Goal: Task Accomplishment & Management: Manage account settings

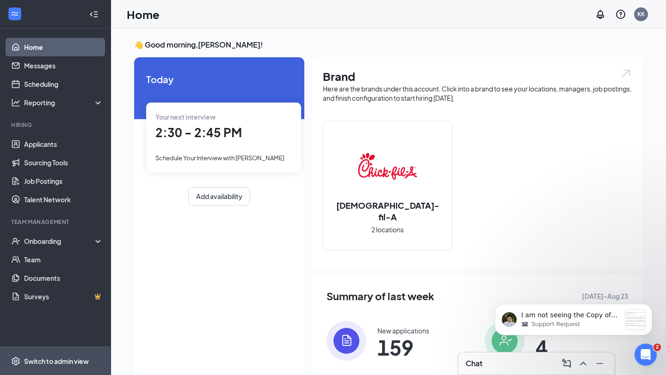
click at [65, 326] on div "Switch to admin view" at bounding box center [56, 361] width 65 height 9
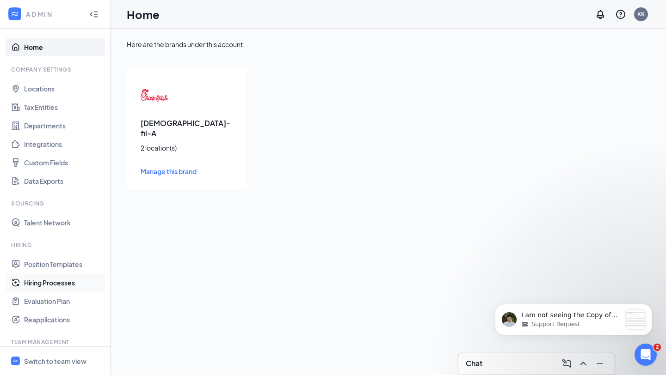
click at [60, 290] on link "Hiring Processes" at bounding box center [63, 283] width 79 height 18
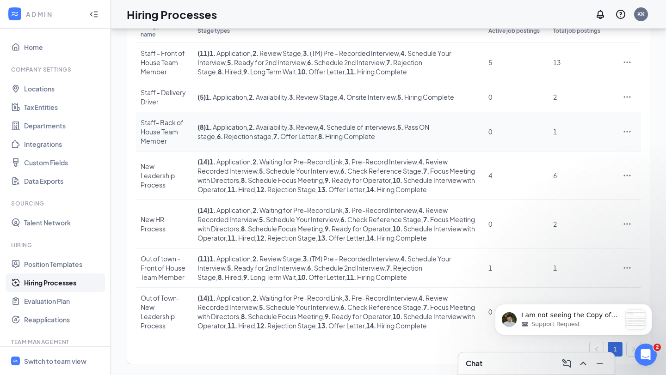
scroll to position [136, 0]
click at [638, 318] on div "message notification from James, Just now. I am not seeing the Copy of New Lead…" at bounding box center [635, 319] width 19 height 19
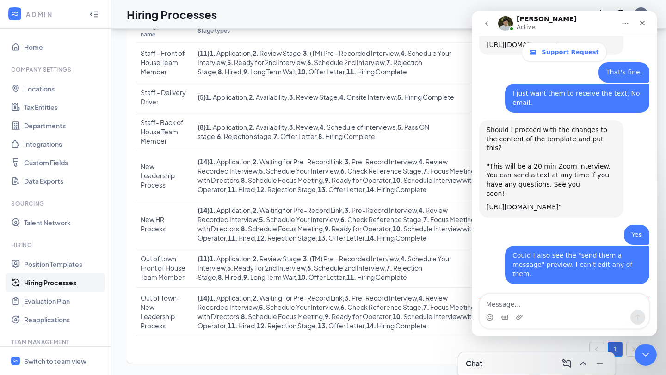
scroll to position [2579, 0]
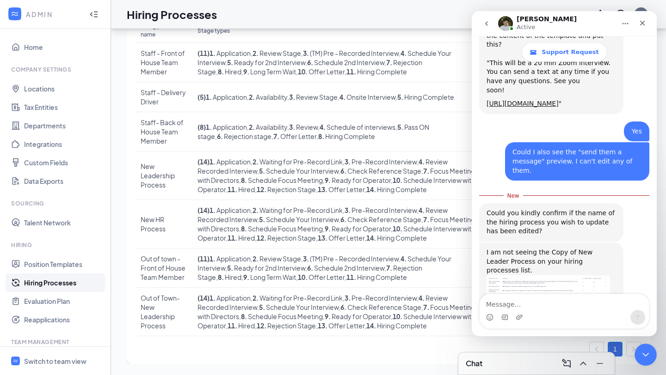
click at [546, 276] on img "James says…" at bounding box center [548, 299] width 124 height 47
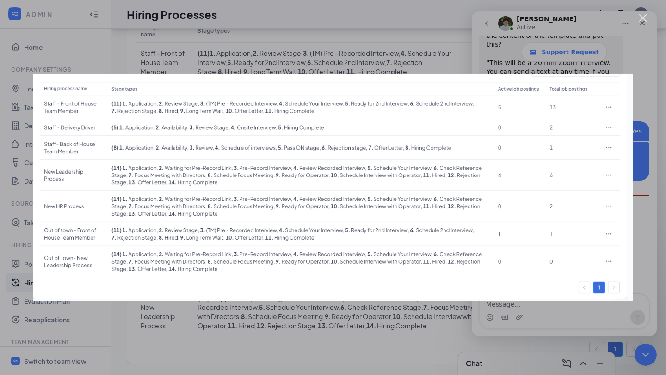
click at [523, 307] on div "Intercom messenger" at bounding box center [333, 187] width 666 height 375
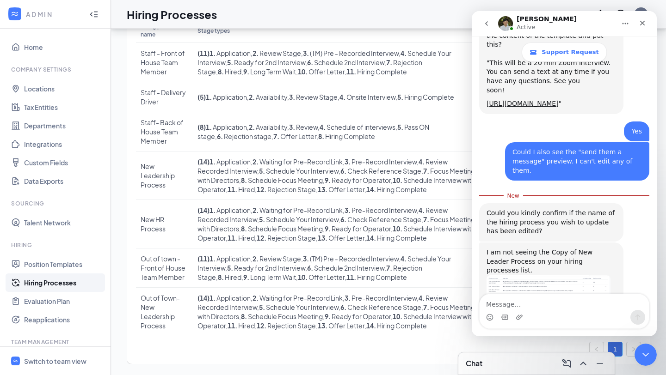
click at [520, 312] on div "Intercom messenger" at bounding box center [519, 317] width 7 height 15
click at [512, 301] on textarea "Message…" at bounding box center [563, 303] width 169 height 16
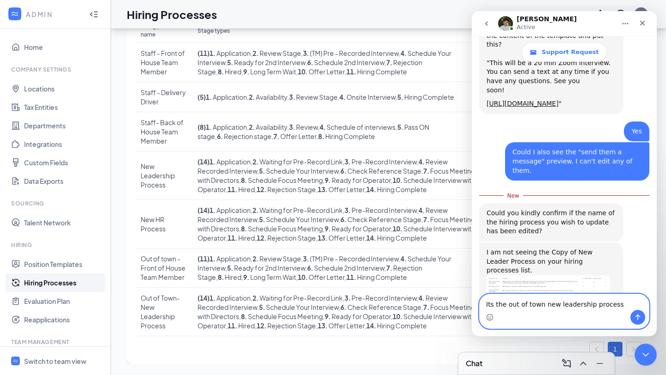
type textarea "Its the out of town new leadership process."
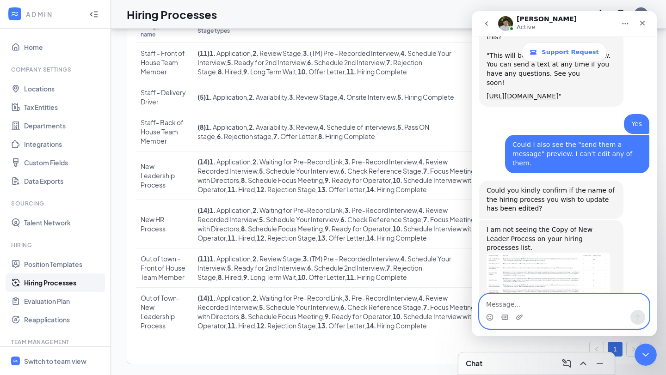
scroll to position [2591, 0]
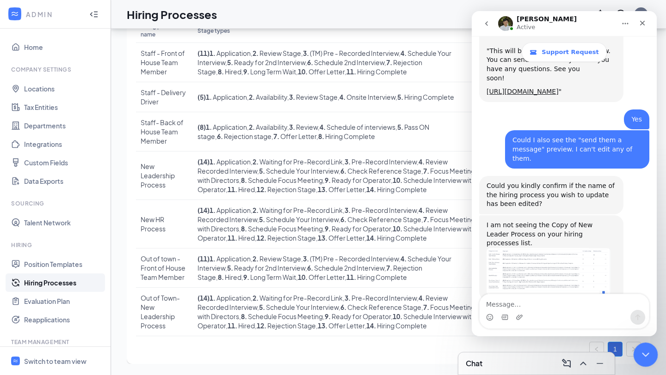
click at [642, 326] on icon "Close Intercom Messenger" at bounding box center [643, 353] width 11 height 11
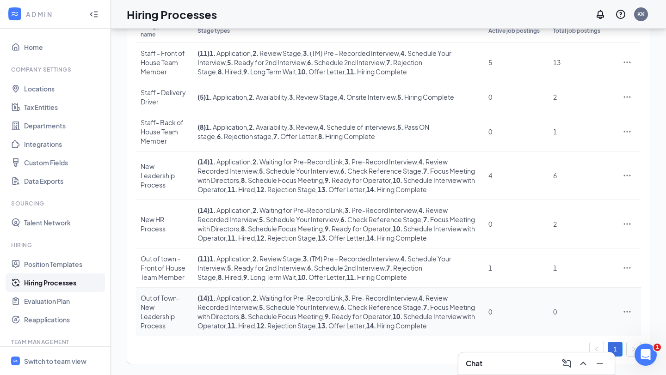
click at [630, 307] on icon "Ellipses" at bounding box center [626, 311] width 9 height 9
click at [581, 239] on span "Edit" at bounding box center [585, 244] width 80 height 10
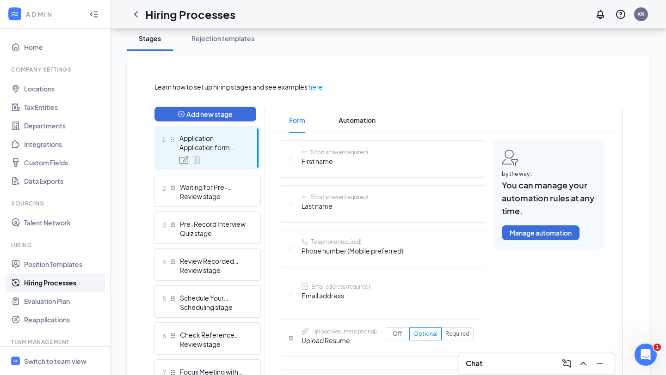
scroll to position [259, 0]
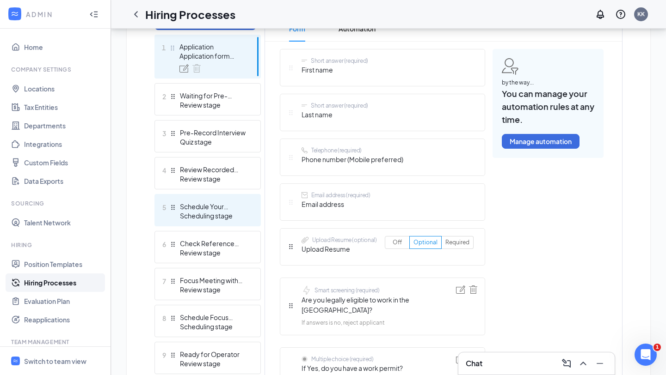
click at [226, 213] on div "Scheduling stage" at bounding box center [214, 215] width 68 height 9
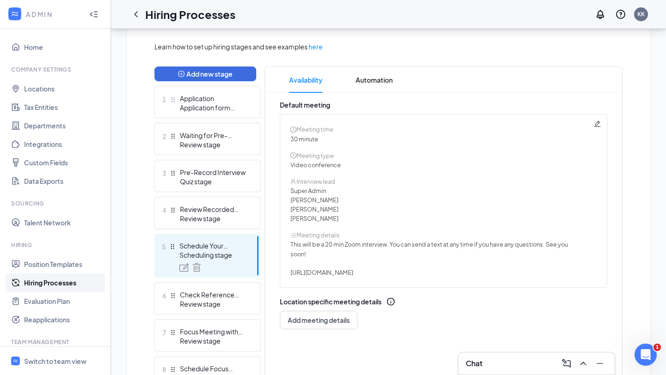
scroll to position [182, 0]
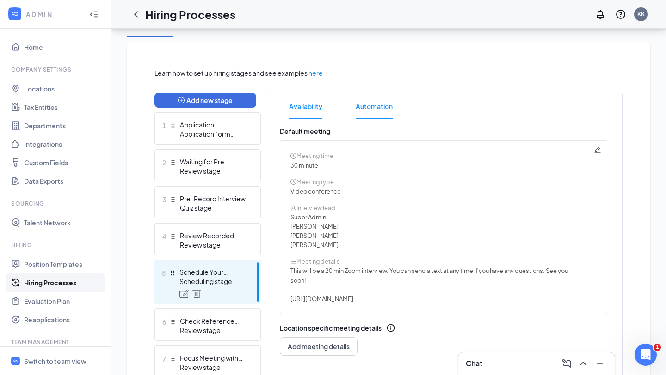
click at [360, 111] on span "Automation" at bounding box center [374, 106] width 37 height 26
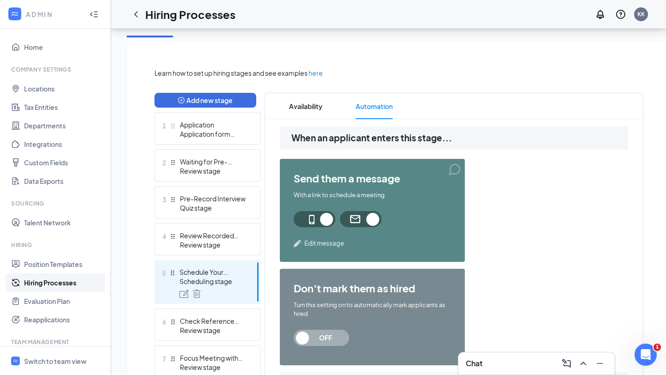
click at [325, 244] on span "Edit message" at bounding box center [324, 243] width 40 height 9
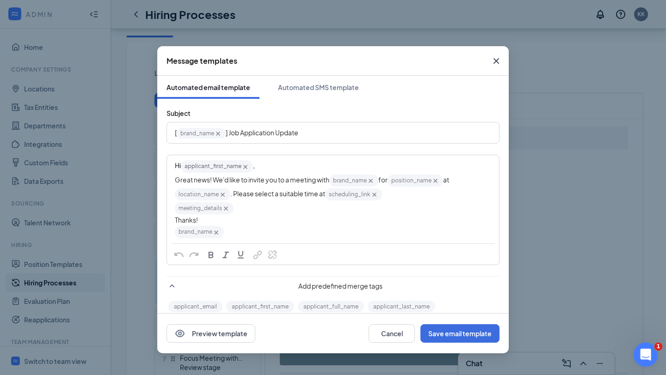
click at [643, 326] on div "Open Intercom Messenger" at bounding box center [644, 353] width 31 height 31
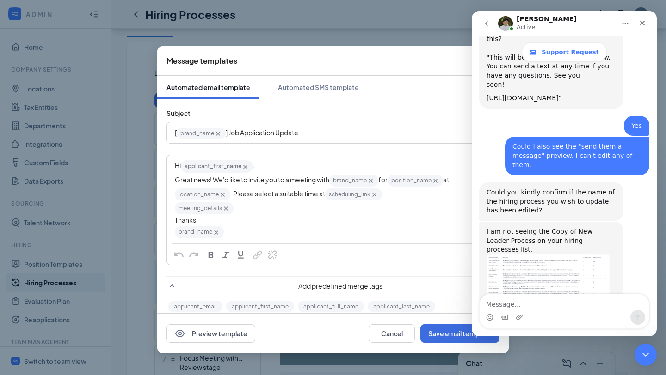
scroll to position [2591, 0]
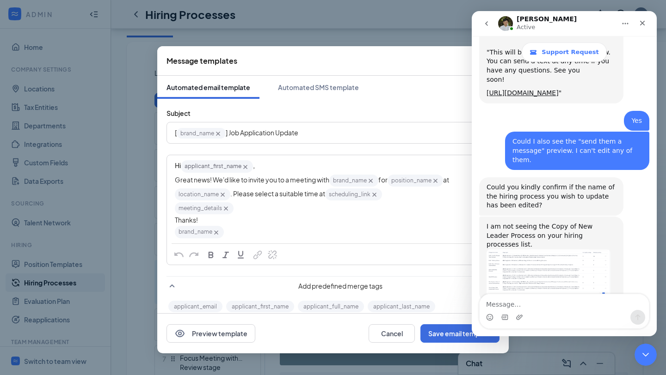
click at [653, 194] on body "ADMIN Home Company Settings Locations Tax Entities Departments Integrations Cus…" at bounding box center [333, 5] width 666 height 375
click at [649, 326] on icon "Close Intercom Messenger" at bounding box center [643, 353] width 11 height 11
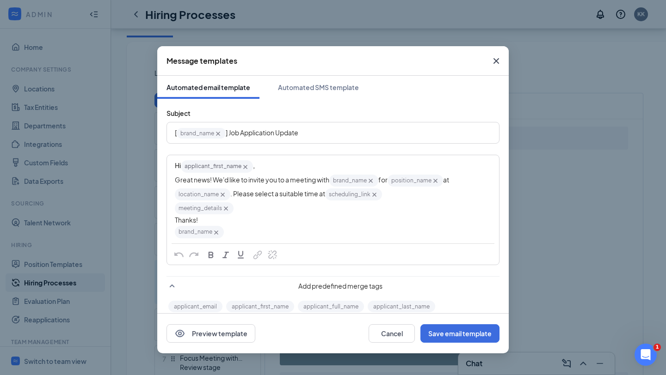
click at [356, 182] on span "brand_name‌‌‌‌ {{brand_name}}" at bounding box center [353, 181] width 49 height 12
click at [351, 227] on div "brand_name‌‌‌‌ {{brand_name}}" at bounding box center [333, 232] width 316 height 14
click at [233, 326] on button "Preview template" at bounding box center [210, 334] width 89 height 18
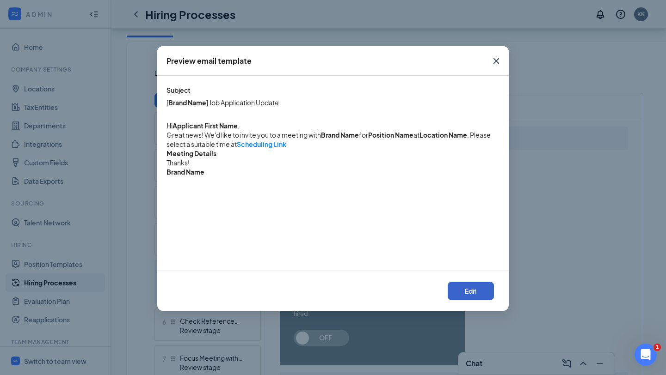
click at [466, 295] on button "Edit" at bounding box center [471, 291] width 46 height 18
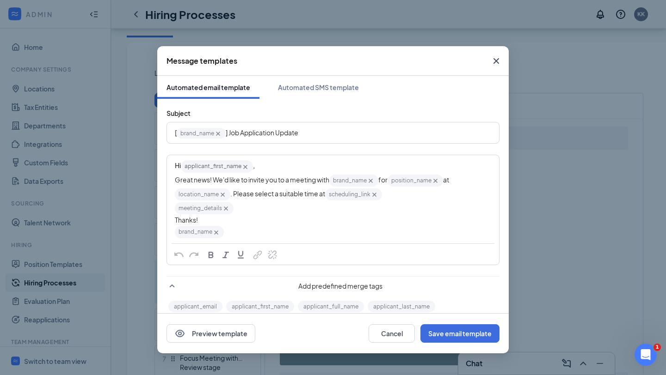
click at [378, 194] on icon "Cross" at bounding box center [374, 195] width 8 height 8
click at [327, 196] on span "[URL][DOMAIN_NAME]" at bounding box center [359, 194] width 68 height 8
click at [336, 208] on div "meeting_details‌‌‌‌ {{meeting_details}}" at bounding box center [333, 209] width 316 height 14
click at [301, 211] on div "meeting_details‌‌‌‌ {{meeting_details}}" at bounding box center [333, 209] width 316 height 14
click at [228, 210] on icon "Cross" at bounding box center [226, 209] width 8 height 8
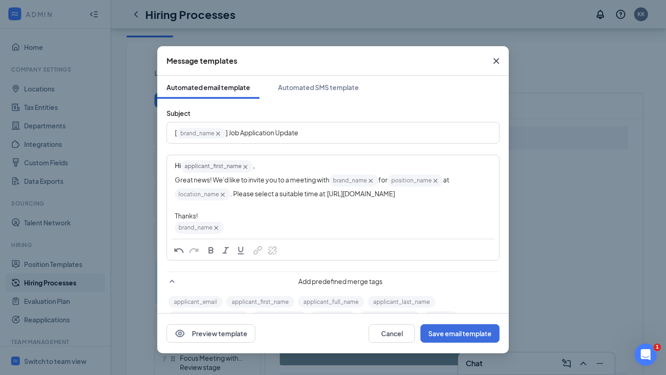
click at [221, 194] on icon "Cross" at bounding box center [223, 195] width 8 height 8
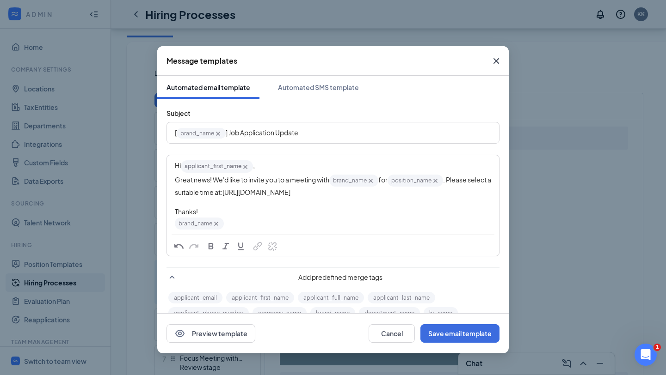
scroll to position [2591, 0]
click at [436, 194] on div "Great news! We'd like to invite you to a meeting with brand_name‌‌‌‌ {{brand_na…" at bounding box center [333, 186] width 316 height 24
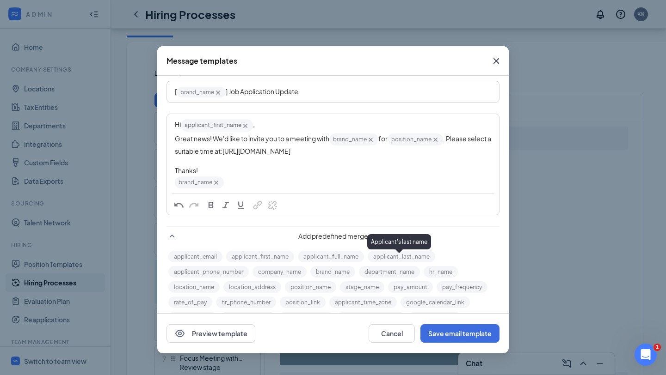
scroll to position [0, 0]
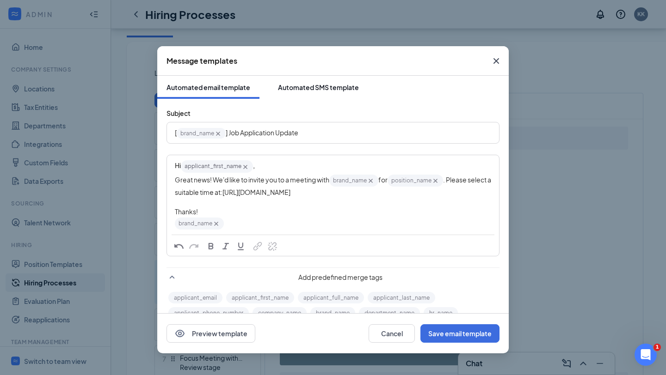
click at [346, 89] on div "Automated SMS template" at bounding box center [318, 87] width 81 height 9
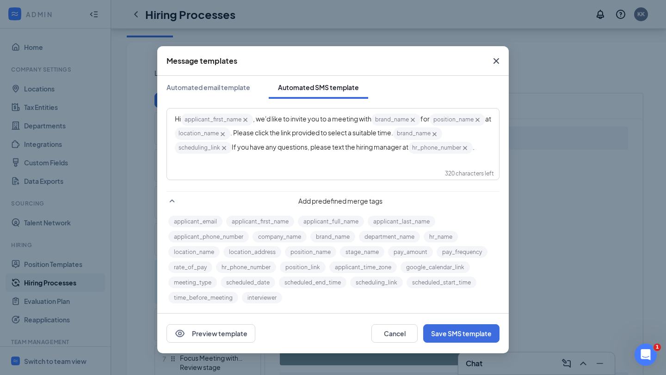
click at [225, 147] on icon "Cross" at bounding box center [224, 148] width 4 height 4
click at [436, 134] on icon "Cross" at bounding box center [434, 134] width 4 height 4
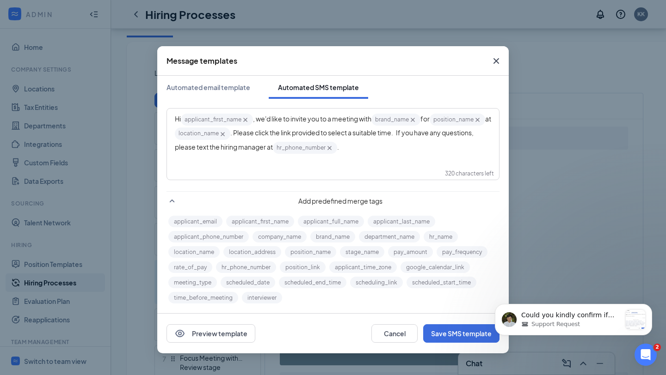
scroll to position [2745, 0]
click at [647, 326] on icon "Open Intercom Messenger" at bounding box center [644, 353] width 15 height 15
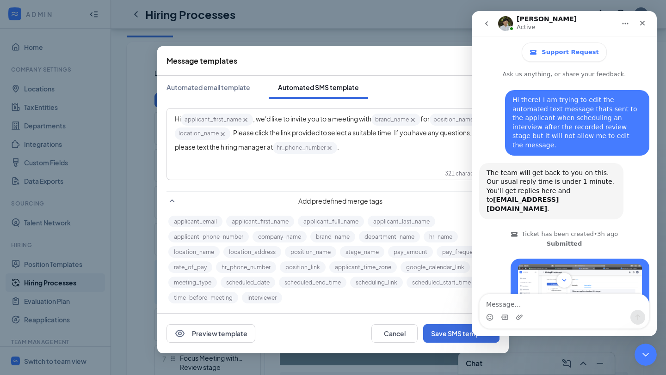
scroll to position [1, 0]
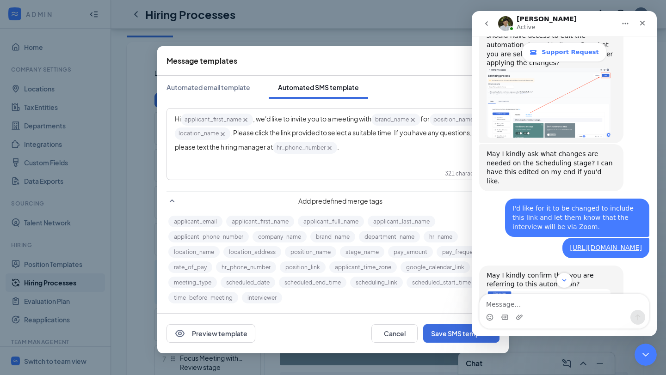
click at [557, 314] on div "Intercom messenger" at bounding box center [563, 317] width 169 height 15
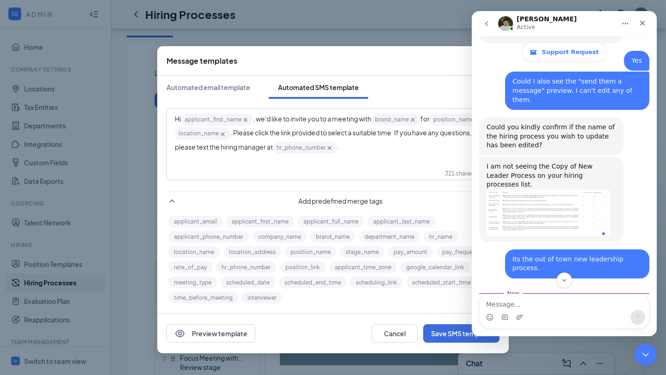
scroll to position [2761, 0]
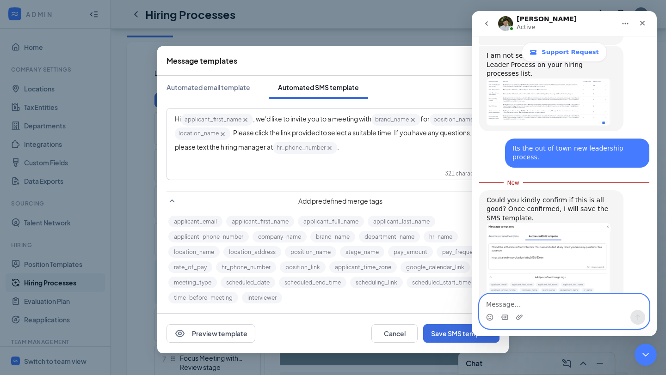
click at [540, 303] on textarea "Message…" at bounding box center [563, 303] width 169 height 16
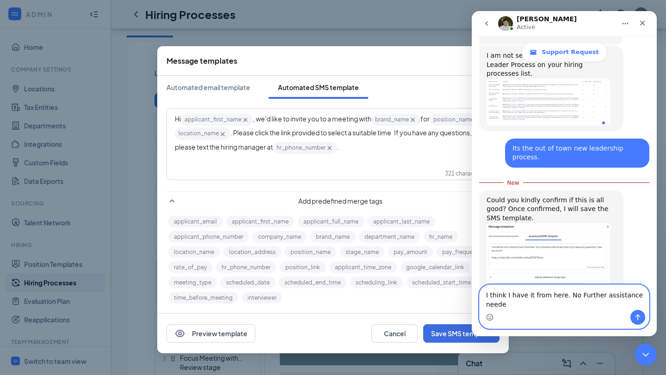
scroll to position [2770, 0]
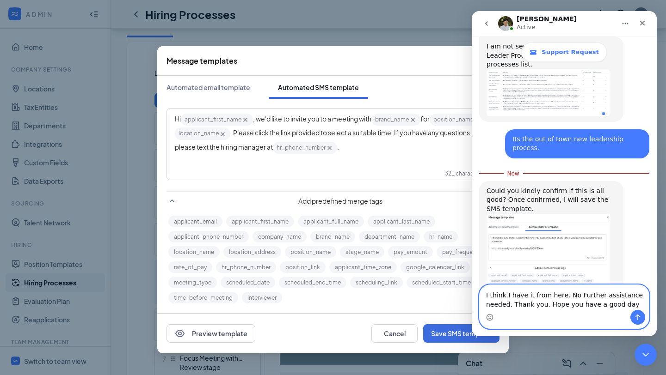
type textarea "I think I have it from here. No Further assistance needed. Thank you. Hope you …"
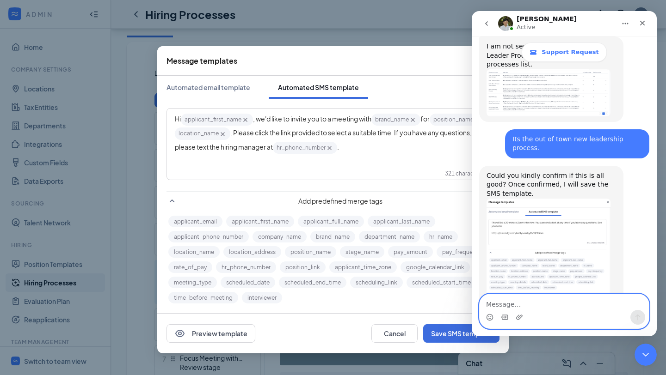
scroll to position [2791, 0]
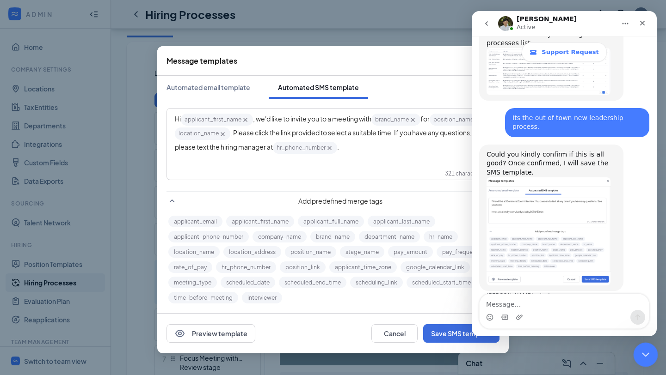
click at [648, 326] on icon "Close Intercom Messenger" at bounding box center [643, 353] width 11 height 11
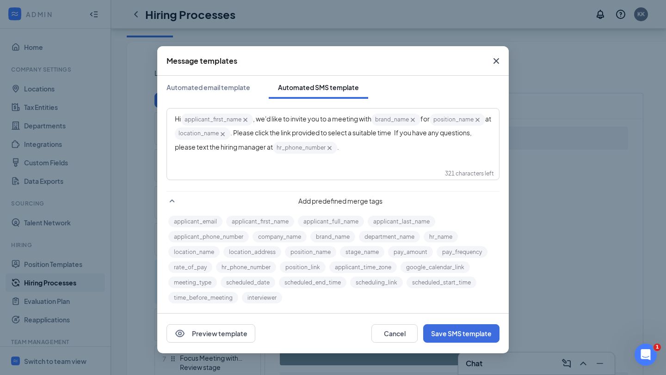
click at [227, 135] on icon "Cross" at bounding box center [223, 134] width 8 height 8
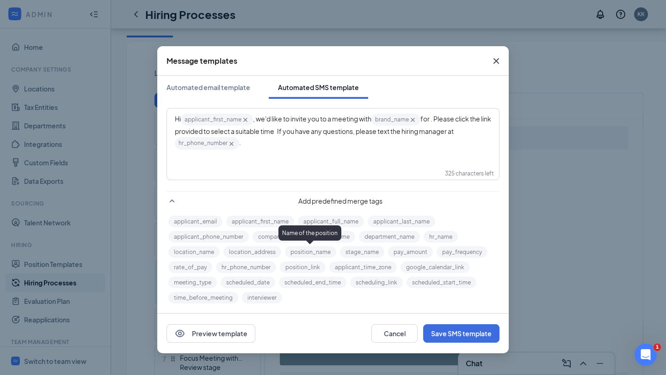
click at [313, 249] on button "position_name" at bounding box center [310, 252] width 51 height 12
click at [338, 133] on span ". Please click the link provided to select a suitable time If you have any ques…" at bounding box center [331, 131] width 313 height 32
click at [237, 132] on span ". Please click the link provided to select a suitable time If you have any ques…" at bounding box center [331, 131] width 313 height 32
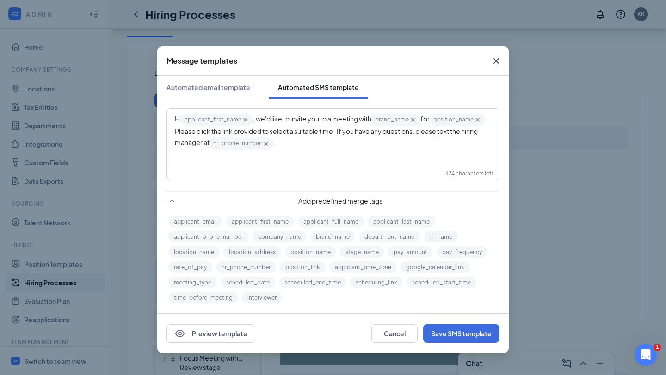
scroll to position [2827, 0]
drag, startPoint x: 214, startPoint y: 135, endPoint x: 200, endPoint y: 135, distance: 13.9
click at [200, 135] on span ". Please click the link provided to select a suitable time If you have any ques…" at bounding box center [331, 131] width 313 height 32
click at [375, 132] on span ". Please copy and paste the link provided to select a suitable time If you have…" at bounding box center [331, 131] width 313 height 32
click at [374, 134] on span ". Please copy and paste the link provided to select a suitable time If you have…" at bounding box center [331, 131] width 313 height 32
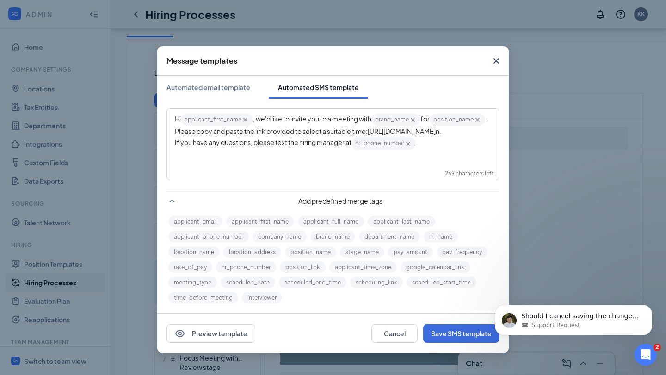
scroll to position [2836, 0]
click at [648, 326] on div "Open Intercom Messenger" at bounding box center [644, 353] width 31 height 31
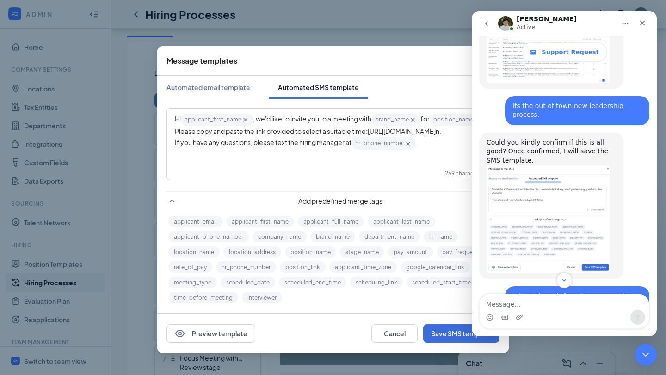
scroll to position [2852, 0]
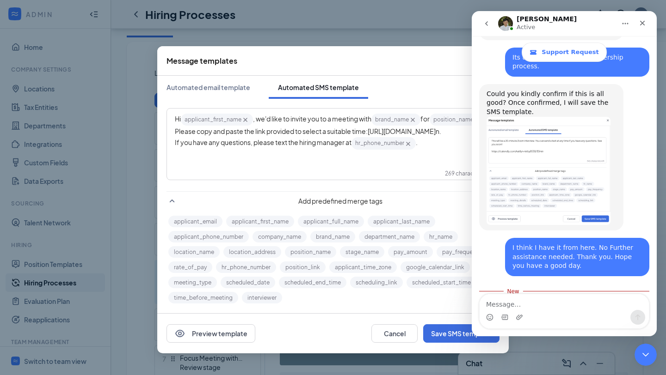
click at [603, 302] on textarea "Message…" at bounding box center [563, 303] width 169 height 16
type textarea "n"
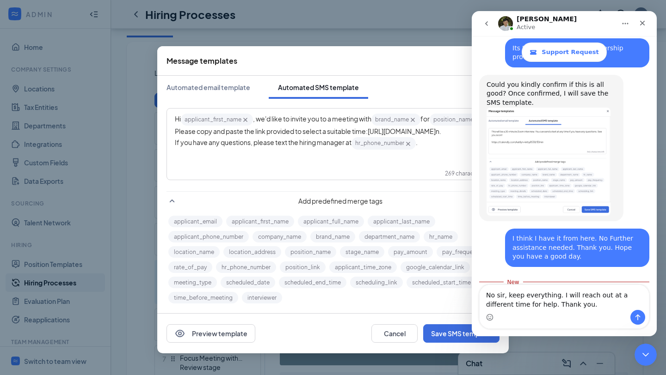
type textarea "No sir, keep everything. I will reach out at a different time for help. Thank y…"
click at [638, 319] on icon "Send a message…" at bounding box center [637, 318] width 5 height 6
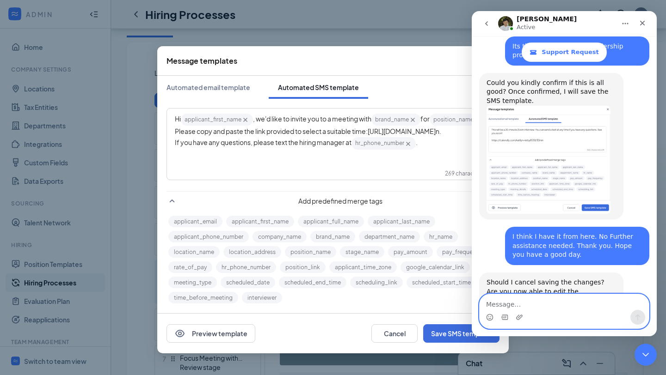
scroll to position [2873, 0]
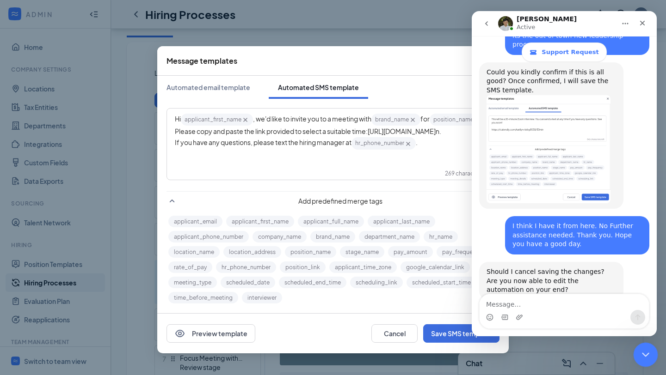
click at [637, 326] on div "Close Intercom Messenger" at bounding box center [644, 354] width 22 height 22
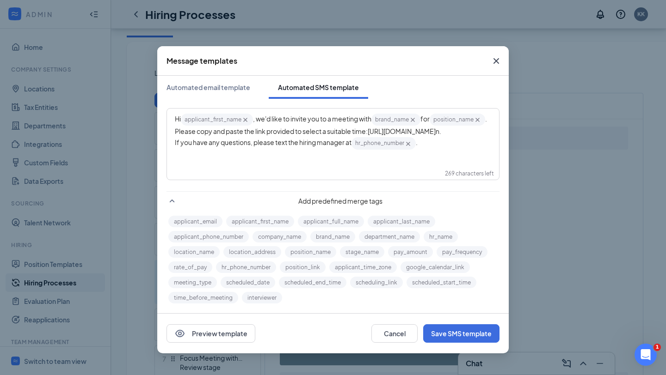
click at [177, 147] on span "If you have any questions, please text the hiring manager at" at bounding box center [263, 142] width 177 height 8
click at [437, 150] on div "If you have any questions, please text the hiring manager at hr_phone_number‌‌‌…" at bounding box center [333, 143] width 316 height 14
click at [374, 133] on span ". Please copy and paste the link provided to select a suitable time:" at bounding box center [331, 125] width 313 height 21
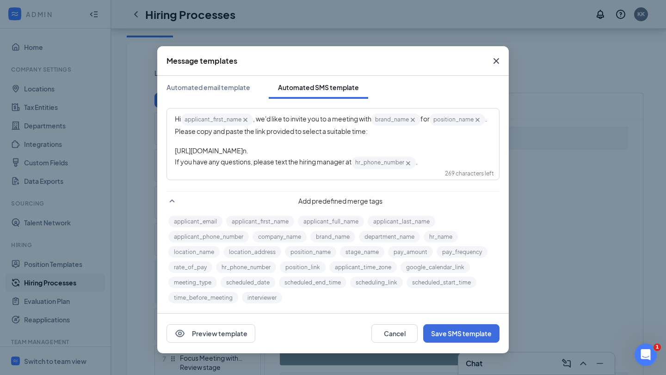
click at [173, 165] on div "Hi applicant_first_name‌‌‌‌ {{applicant_first_name}} , we'd like to invite you …" at bounding box center [332, 141] width 331 height 65
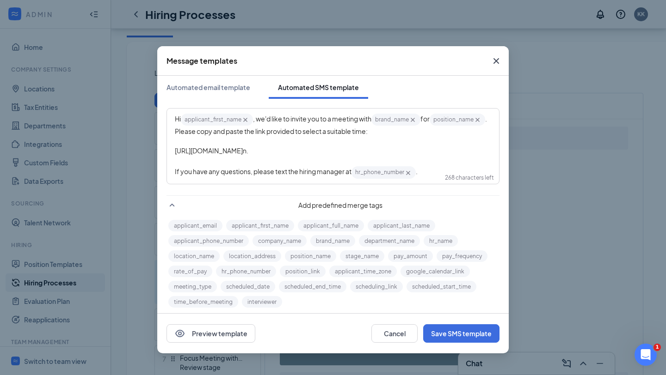
click at [175, 134] on span ". Please copy and paste the link provided to select a suitable time:" at bounding box center [331, 125] width 313 height 21
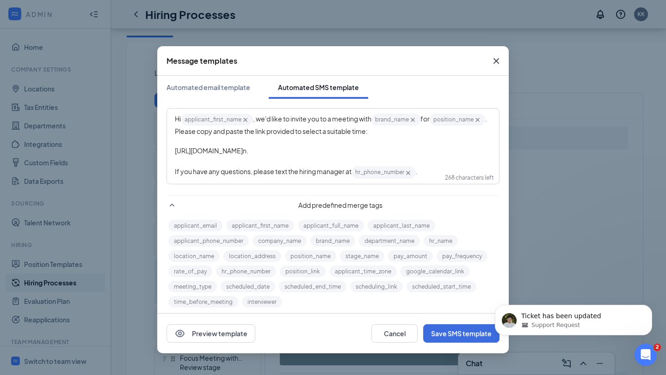
scroll to position [0, 0]
click at [388, 135] on div "Hi applicant_first_name‌‌‌‌ {{applicant_first_name}} , we'd like to invite you …" at bounding box center [333, 125] width 316 height 24
click at [271, 131] on span ". Please copy and paste the link provided to select a suitable time:" at bounding box center [331, 125] width 313 height 21
click at [298, 132] on span ". Please copy and paste the link provided to select a suitable time:" at bounding box center [331, 125] width 313 height 21
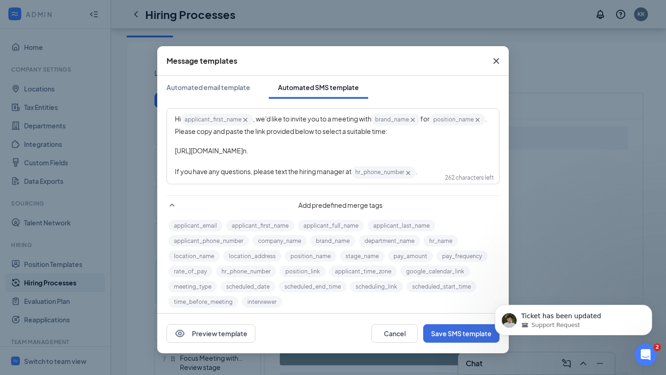
click at [363, 148] on div "[URL][DOMAIN_NAME] n." at bounding box center [333, 151] width 316 height 10
click at [439, 326] on button "Save SMS template" at bounding box center [461, 334] width 76 height 18
click at [370, 285] on button "scheduling_link" at bounding box center [376, 287] width 53 height 12
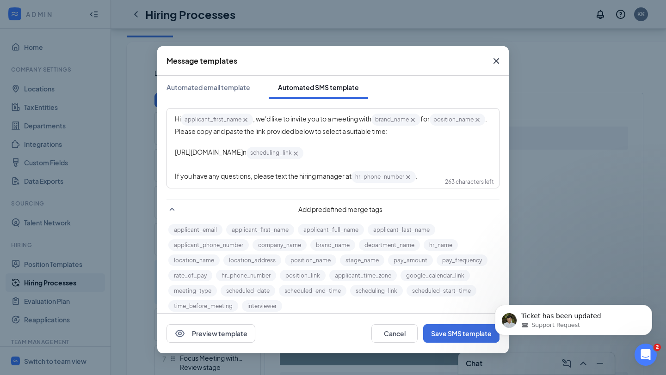
click at [303, 153] on span "scheduling_link‌‌‌‌ {{scheduling_link}}" at bounding box center [274, 153] width 57 height 12
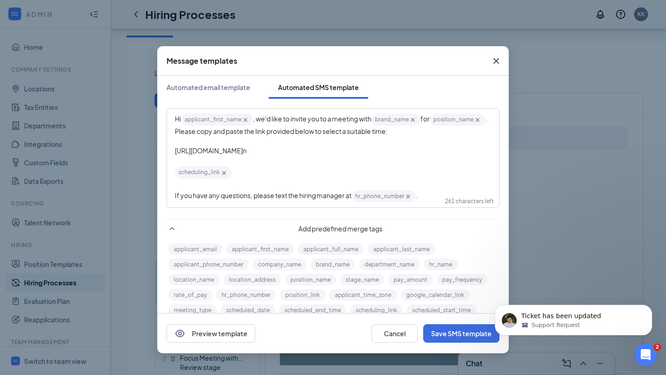
click at [257, 132] on span ". Please copy and paste the link provided below to select a suitable time:" at bounding box center [331, 125] width 313 height 21
click at [459, 326] on button "Save SMS template" at bounding box center [461, 334] width 76 height 18
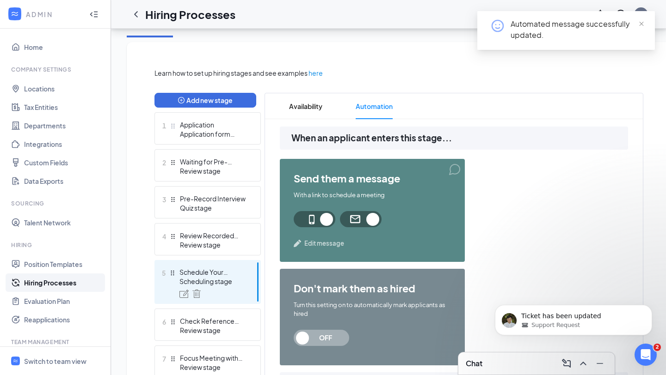
click at [369, 218] on span at bounding box center [361, 219] width 42 height 16
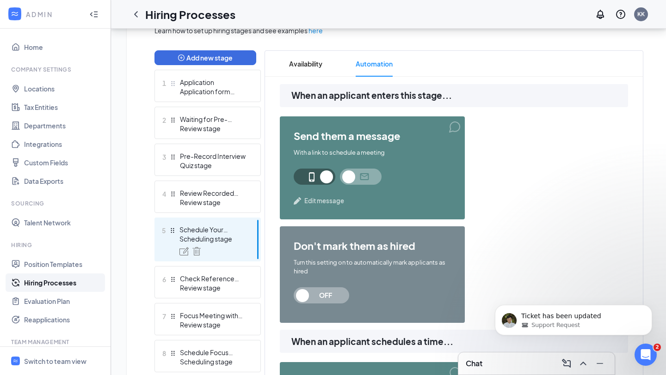
scroll to position [219, 0]
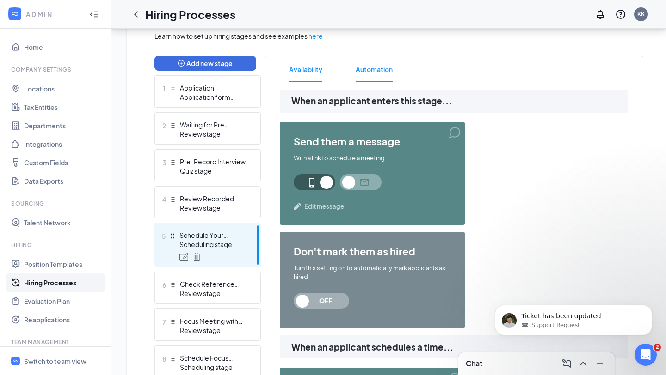
click at [302, 75] on span "Availability" at bounding box center [305, 69] width 33 height 26
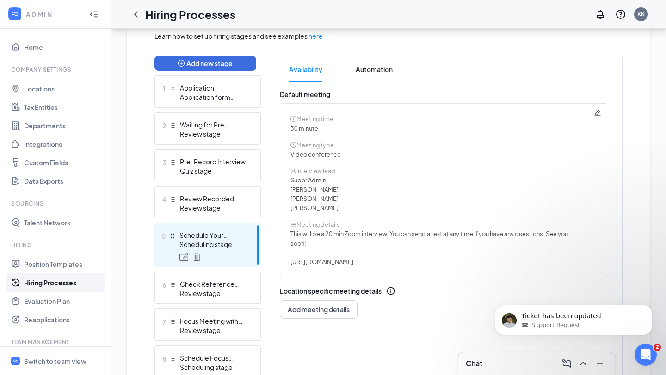
click at [595, 111] on icon "Pencil" at bounding box center [597, 113] width 7 height 7
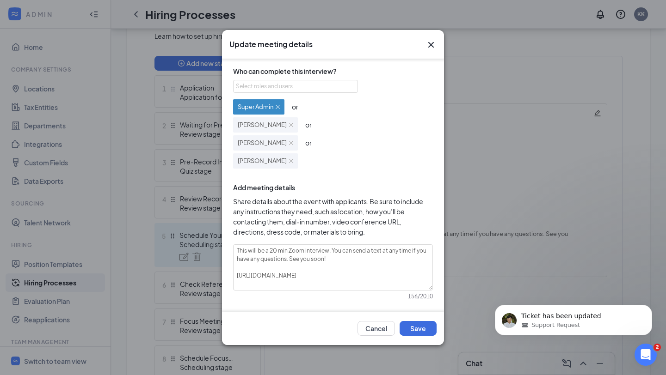
scroll to position [99, 0]
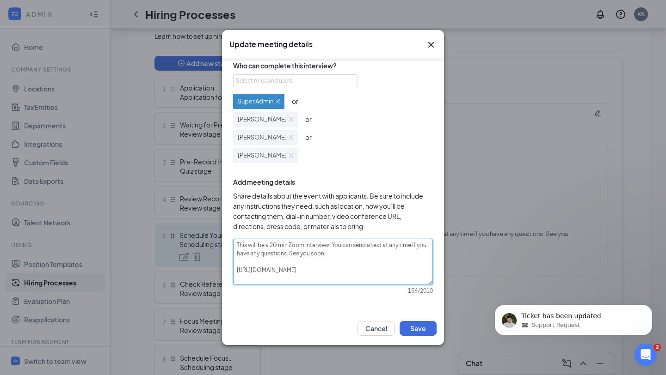
click at [330, 245] on textarea "This will be a 20 min Zoom interview. You can send a text at any time if you ha…" at bounding box center [333, 262] width 200 height 46
type textarea "This will be a 20 min Zoom [DOMAIN_NAME] can send a text at any time if you hav…"
type textarea "This will be a 20 min Zoom interviewYou can send a text at any time if you have…"
type textarea "This will be a 20 min Zoom interview,You can send a text at any time if you hav…"
type textarea "This will be a 20 min Zoom interview, You can send a text at any time if you ha…"
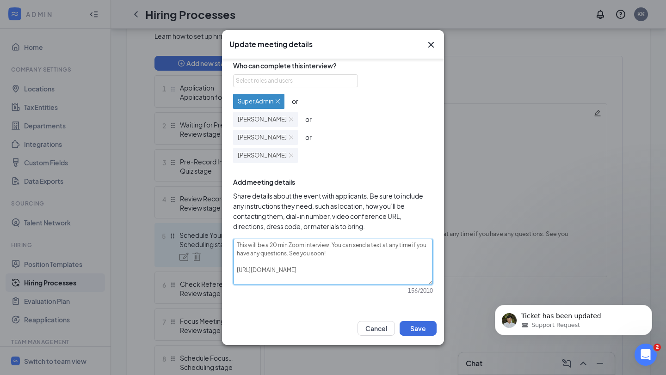
type textarea "This will be a 20 min Zoom interview, yYou can send a text at any time if you h…"
type textarea "This will be a 20 min Zoom interview, [PERSON_NAME] can send a text at any time…"
type textarea "This will be a 20 min Zoom interview, youYou can send a text at any time if you…"
type textarea "This will be a 20 min Zoom interview, you You can send a text at any time if yo…"
type textarea "This will be a 20 min Zoom interview, you wYou can send a text at any time if y…"
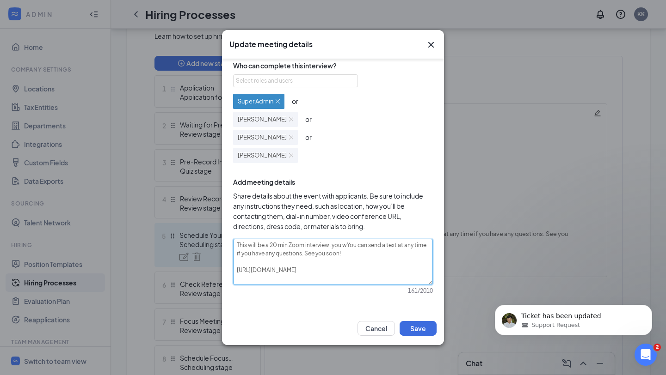
type textarea "This will be a 20 min Zoom interview, you wiYou can send a text at any time if …"
type textarea "This will be a 20 min Zoom interview, you wYou can send a text at any time if y…"
type textarea "This will be a 20 min Zoom interview, you You can send a text at any time if yo…"
type textarea "This will be a 20 min Zoom interview, youYou can send a text at any time if you…"
type textarea "This will be a 20 min Zoom interview, [PERSON_NAME] can send a text at any time…"
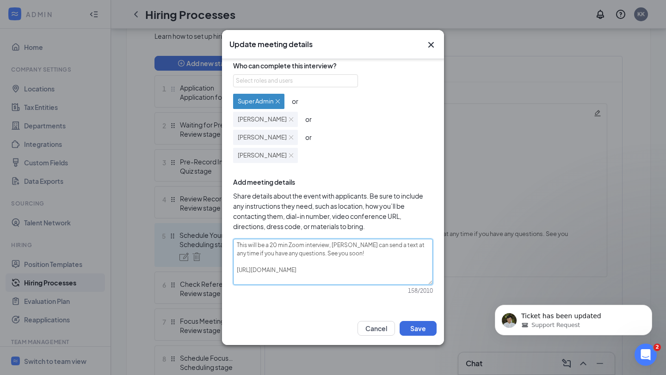
type textarea "This will be a 20 min Zoom interview, youYou can send a text at any time if you…"
type textarea "This will be a 20 min Zoom interview, you wYou can send a text at any time if y…"
type textarea "This will be a 20 min Zoom interview, you wiYou can send a text at any time if …"
type textarea "This will be a 20 min Zoom interview, you [PERSON_NAME] can send a text at any …"
type textarea "This will be a 20 min Zoom interview, you willYou can send a text at any time i…"
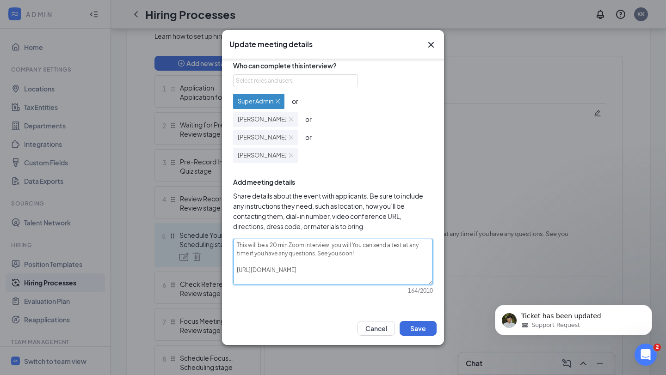
type textarea "This will be a 20 min Zoom interview, you will nYou can send a text at any time…"
type textarea "This will be a 20 min Zoom interview, you will notYou can send a text at any ti…"
type textarea "This will be a 20 min Zoom interview, you will not You can send a text at any t…"
type textarea "This will be a 20 min Zoom interview, you will not hYou can send a text at any …"
type textarea "This will be a 20 min Zoom interview, you will not haYou can send a text at any…"
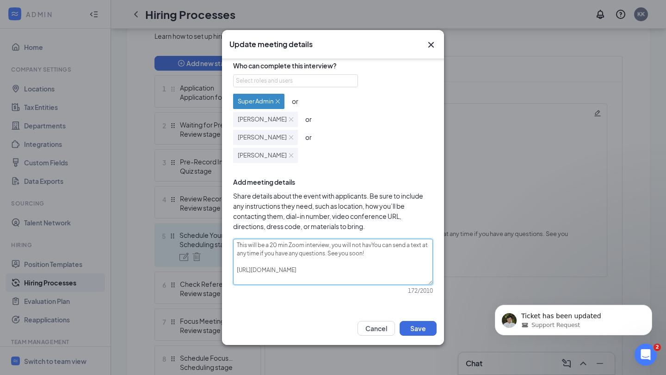
type textarea "This will be a 20 min Zoom interview, you will not haveYou can send a text at a…"
type textarea "This will be a 20 min Zoom interview, you will not have You can send a text at …"
type textarea "This will be a 20 min Zoom interview, you will not have tYou can send a text at…"
type textarea "This will be a 20 min Zoom interview, you will not have to You can send a text …"
type textarea "This will be a 20 min Zoom interview, you will not have to beYou can send a tex…"
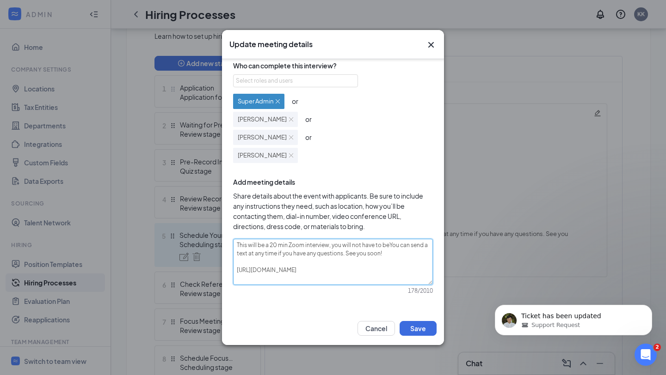
type textarea "This will be a 20 min Zoom interview, you will not have to be You can send a te…"
type textarea "This will be a 20 min Zoom interview, you will not have to be pYou can send a t…"
type textarea "This will be a 20 min Zoom interview, you will not have to be prYou can send a …"
type textarea "This will be a 20 min Zoom interview, you will not have to be preYou can send a…"
type textarea "This will be a 20 min Zoom interview, you will not have to be presYou can send …"
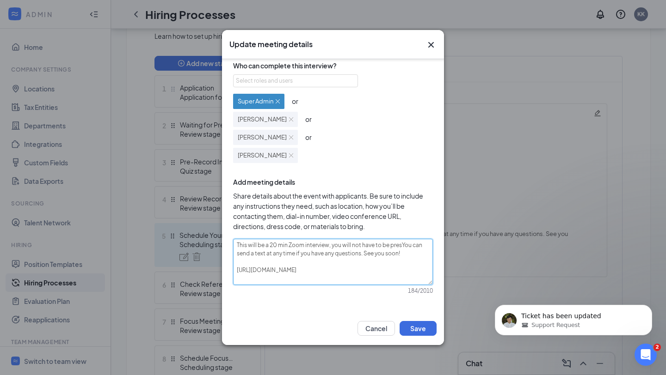
type textarea "This will be a 20 min Zoom interview, you will not have to be preseYou can send…"
type textarea "This will be a 20 min Zoom interview, you will not have to be presenYou can sen…"
type textarea "This will be a 20 min Zoom interview, you will not have to be presentYou can se…"
type textarea "This will be a 20 min Zoom interview, you will not have to be present You can s…"
type textarea "This will be a 20 min Zoom interview, you will not have to be present iYou can …"
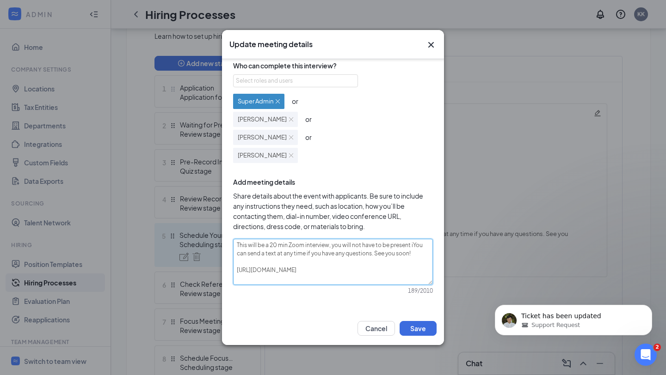
type textarea "This will be a 20 min Zoom interview, you will not have to be present inYou can…"
type textarea "This will be a 20 min Zoom interview, you will not have to be present in tYou c…"
type textarea "This will be a 20 min Zoom interview, you will not have to be present in thYou …"
type textarea "This will be a 20 min Zoom interview, you will not have to be present in theYou…"
type textarea "This will be a 20 min Zoom interview, you will not have to be present in the Yo…"
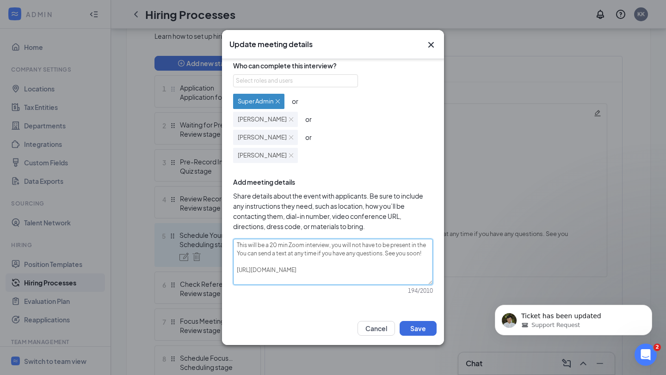
type textarea "This will be a 20 min Zoom interview, you will not have to be present in the rY…"
type textarea "This will be a 20 min Zoom interview, you will not have to be present in the re…"
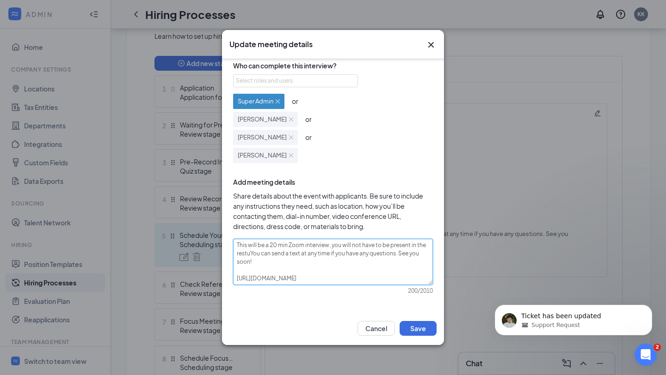
type textarea "This will be a 20 min Zoom interview, you will not have to be present in the re…"
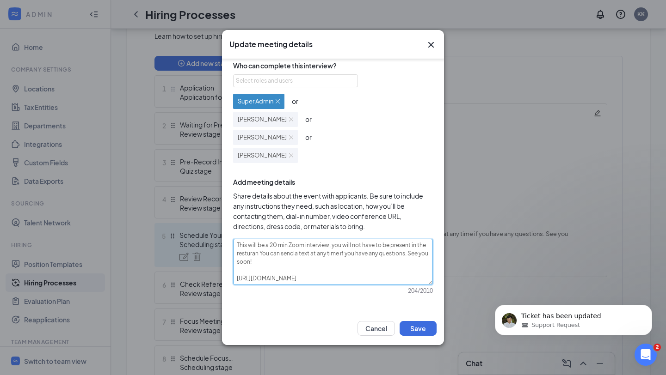
type textarea "This will be a 20 min Zoom interview, you will not have to be present in the re…"
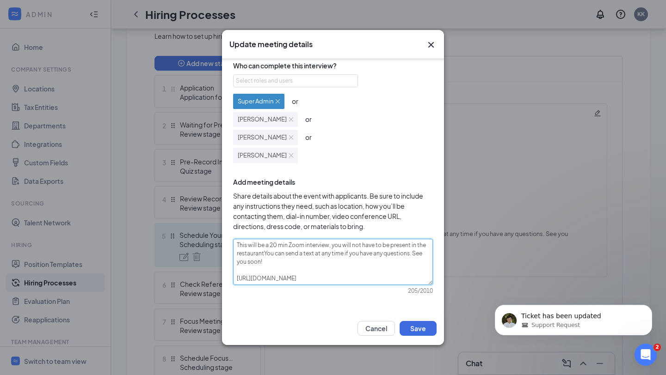
type textarea "This will be a 20 min Zoom interview, you will not have to be present in the [D…"
click at [375, 265] on textarea "This will be a 20 min Zoom interview, you will not have to be present in the re…" at bounding box center [333, 262] width 200 height 46
type textarea "This will be a 20 min Zoom interview, you will not have to be present in the re…"
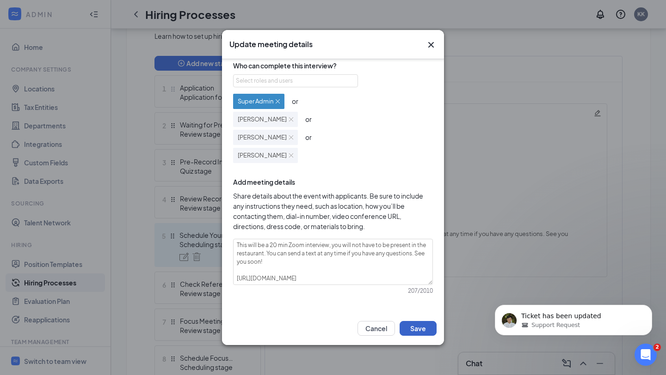
click at [411, 326] on button "Save" at bounding box center [417, 328] width 37 height 15
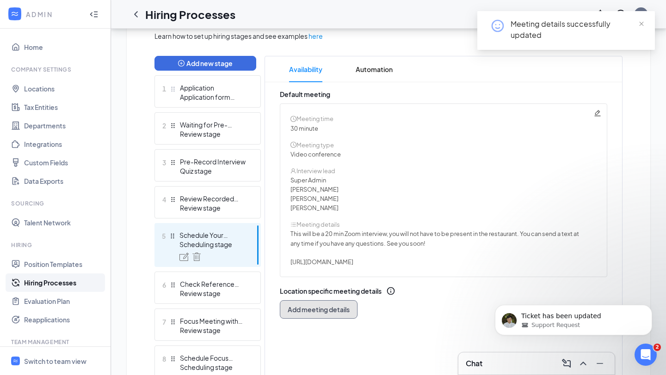
click at [326, 313] on span "Add meeting details" at bounding box center [319, 309] width 62 height 9
radio input "true"
radio input "false"
type textarea "This will be a 30 minute phone interview. We'll give you a call at your schedul…"
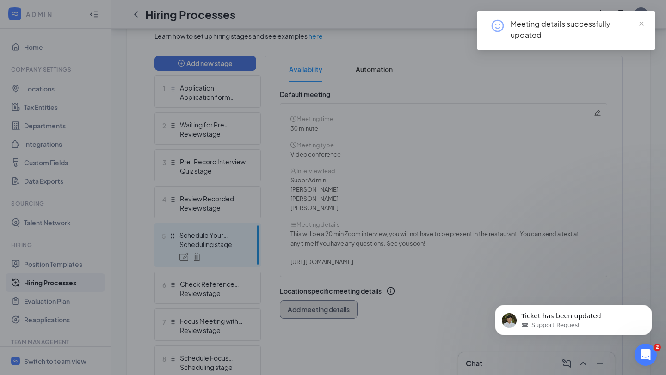
scroll to position [77, 0]
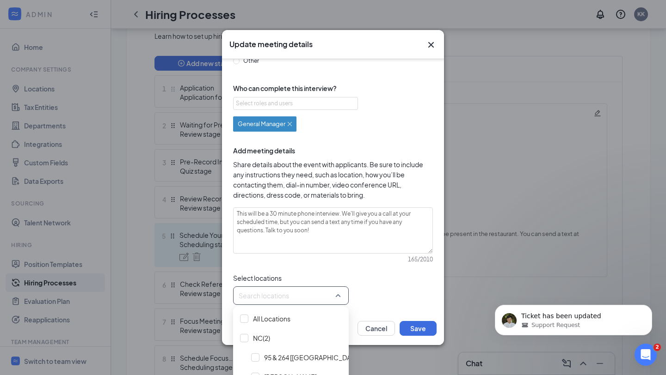
click at [322, 301] on div at bounding box center [288, 295] width 98 height 15
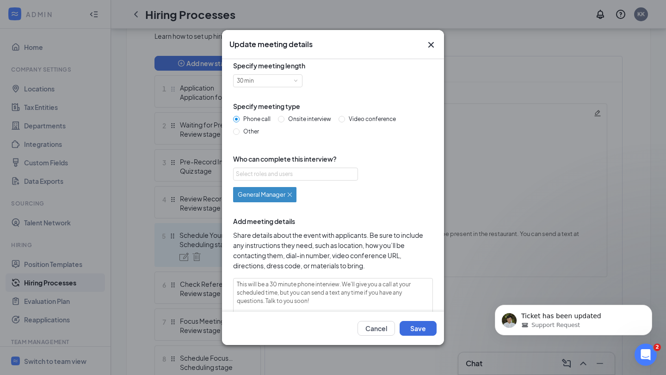
scroll to position [0, 0]
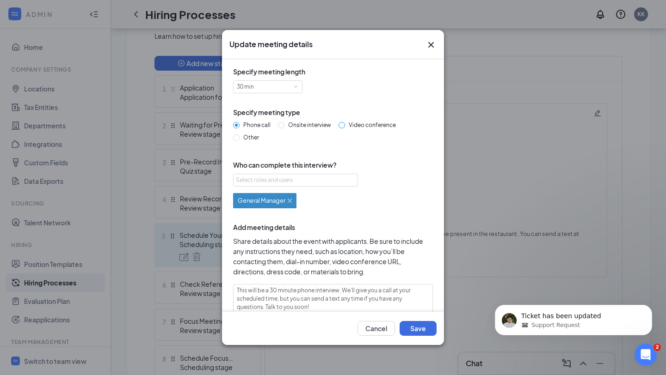
click at [346, 127] on span "Video conference" at bounding box center [372, 125] width 55 height 7
click at [345, 127] on input "Video conference" at bounding box center [341, 125] width 6 height 6
radio input "true"
radio input "false"
type textarea "This will be a 30 minute video conference interview. A conference link will be …"
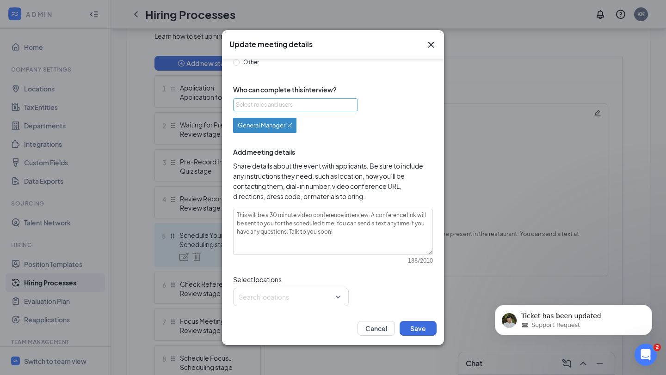
scroll to position [77, 0]
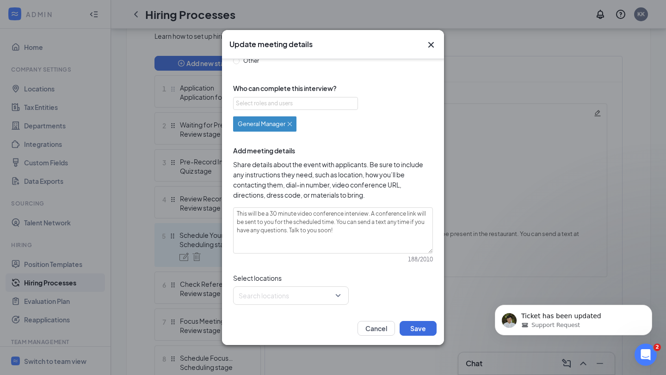
click at [430, 38] on div "Update meeting details" at bounding box center [333, 44] width 222 height 29
click at [429, 44] on icon "Cross" at bounding box center [430, 44] width 11 height 11
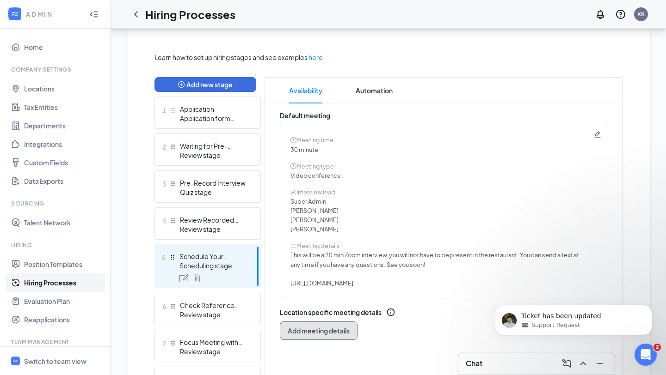
scroll to position [198, 0]
click at [364, 97] on span "Automation" at bounding box center [374, 90] width 37 height 26
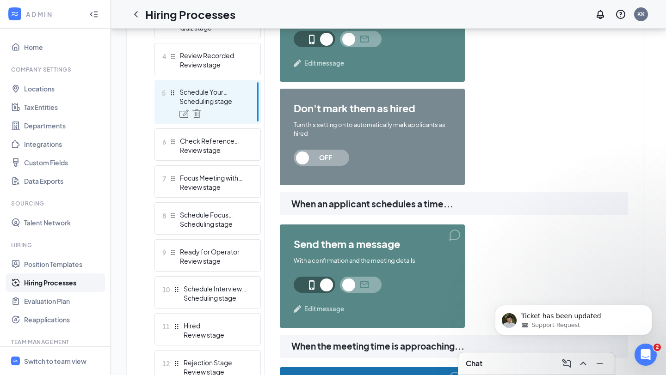
scroll to position [364, 0]
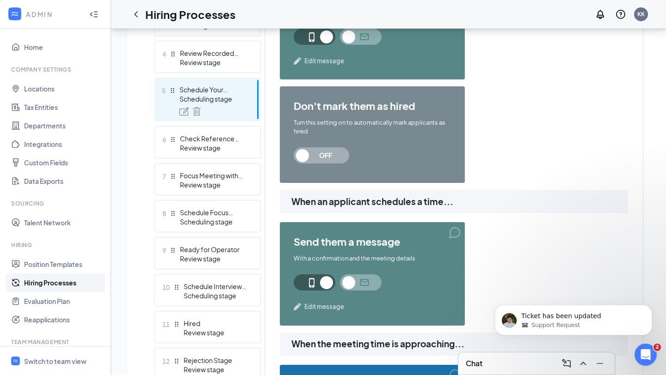
click at [328, 305] on span "Edit message" at bounding box center [324, 306] width 40 height 9
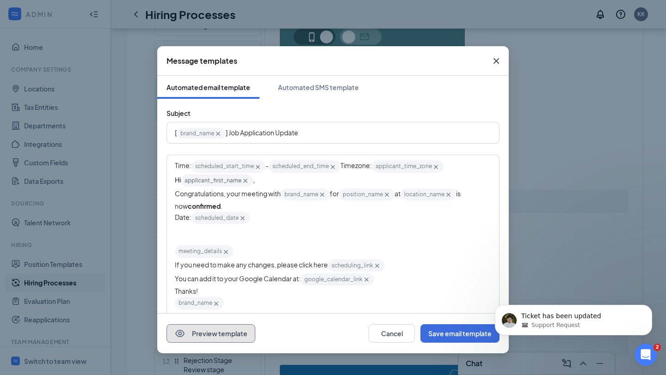
click at [240, 326] on button "Preview template" at bounding box center [210, 334] width 89 height 18
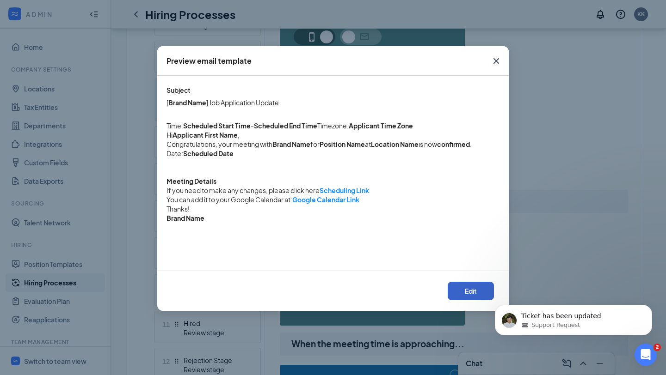
click at [457, 289] on button "Edit" at bounding box center [471, 291] width 46 height 18
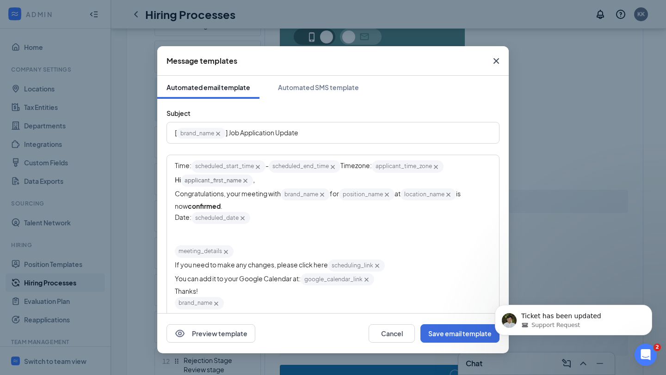
click at [452, 196] on icon "Cross" at bounding box center [448, 195] width 8 height 8
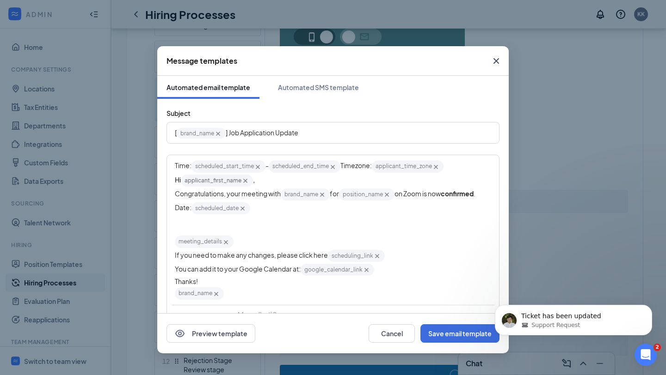
click at [227, 246] on icon "Cross" at bounding box center [226, 243] width 8 height 8
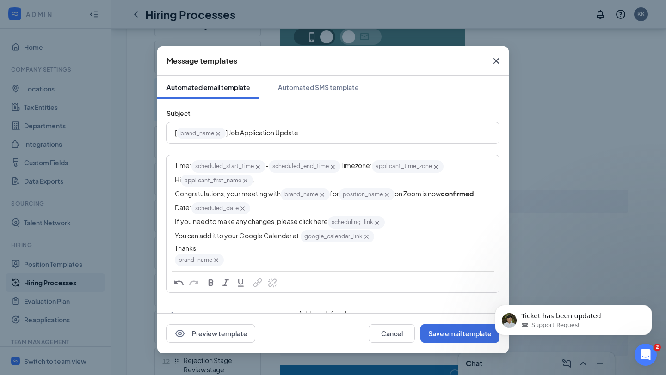
click at [173, 223] on div "Time: scheduled_start_time‌‌‌‌ {{scheduled_start_time}} - scheduled_end_time‌‌‌…" at bounding box center [332, 213] width 331 height 115
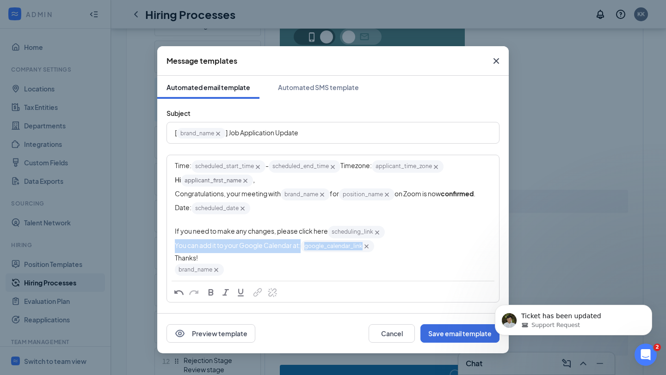
drag, startPoint x: 382, startPoint y: 246, endPoint x: 176, endPoint y: 249, distance: 206.2
click at [176, 249] on div "You can add it to your Google Calendar at: google_calendar_link‌‌‌‌ {{google_ca…" at bounding box center [333, 246] width 316 height 14
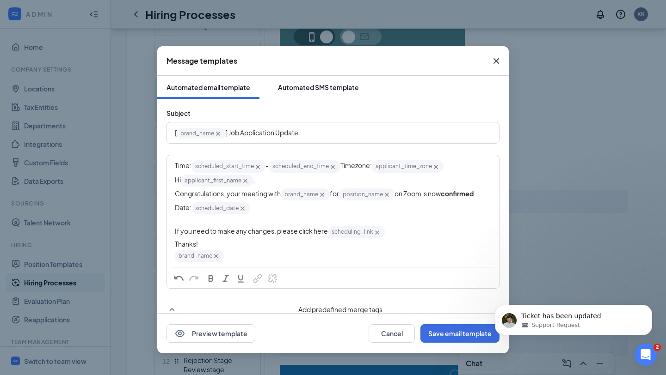
click at [316, 83] on div "Automated SMS template" at bounding box center [318, 87] width 81 height 9
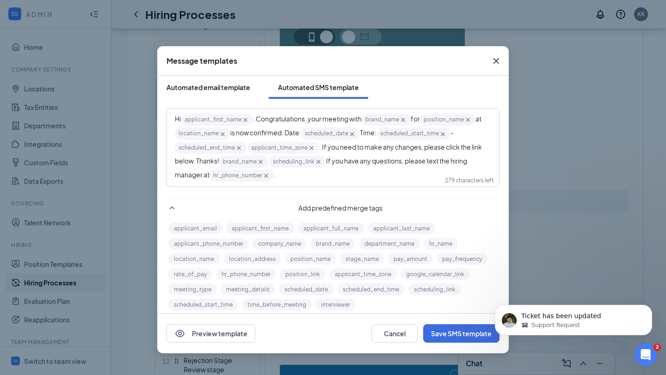
click at [239, 92] on button "Automated email template" at bounding box center [208, 87] width 102 height 23
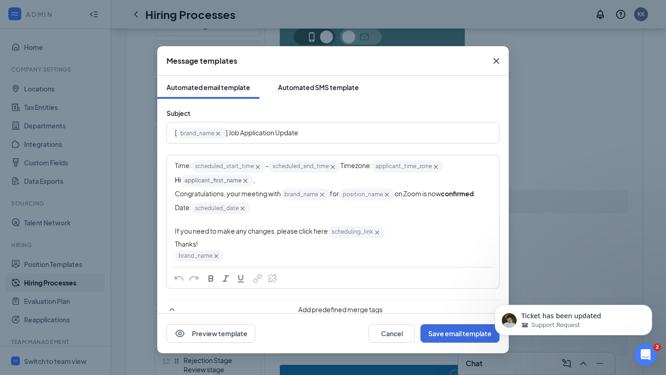
click at [298, 89] on div "Automated SMS template" at bounding box center [318, 87] width 81 height 9
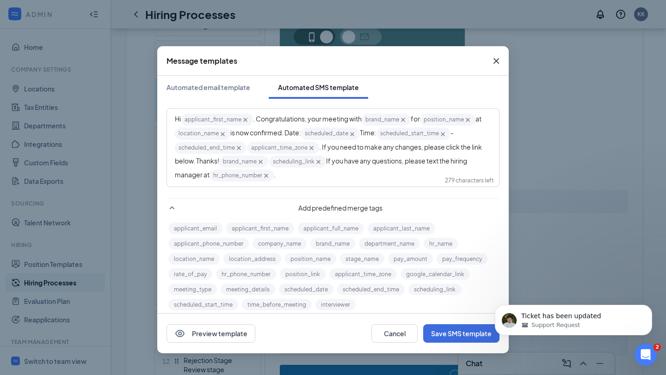
click at [223, 135] on icon "Cross" at bounding box center [223, 134] width 8 height 8
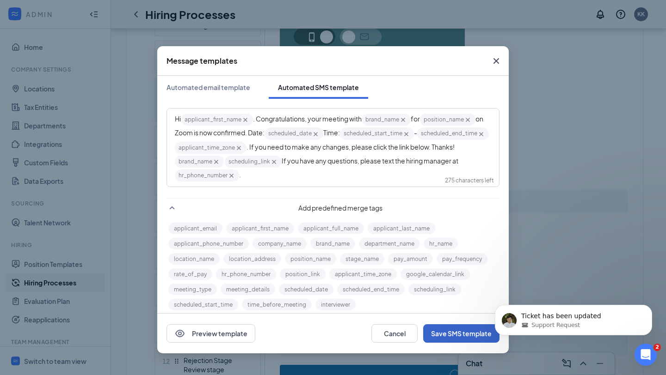
click at [466, 326] on button "Save SMS template" at bounding box center [461, 334] width 76 height 18
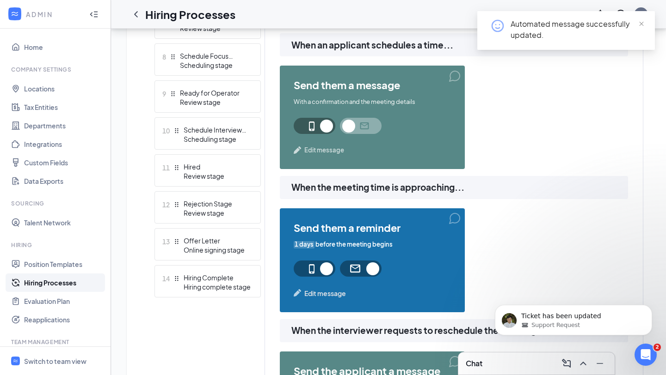
scroll to position [522, 0]
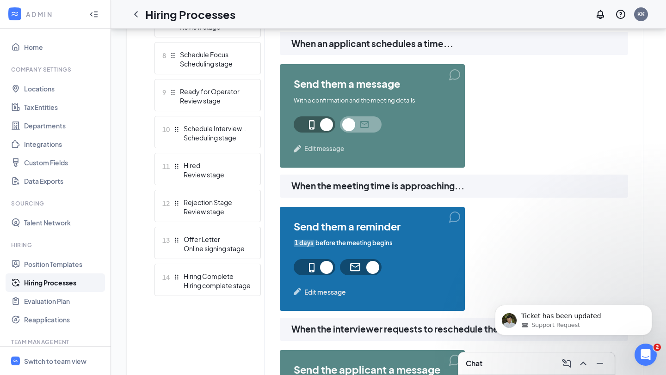
click at [324, 295] on span "Edit message" at bounding box center [325, 292] width 42 height 10
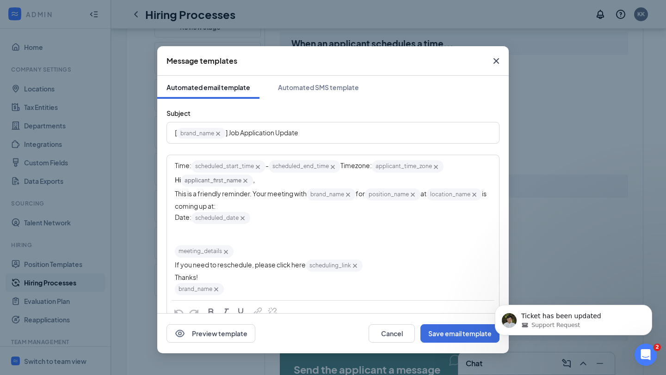
drag, startPoint x: 255, startPoint y: 203, endPoint x: 310, endPoint y: 206, distance: 55.1
click at [310, 206] on div "This is a friendly reminder. Your meeting with brand_name‌‌‌‌ {{brand_name}} fo…" at bounding box center [333, 200] width 316 height 24
click at [313, 208] on div "This is a friendly reminder. Your meeting with brand_name‌‌‌‌ {{brand_name}} fo…" at bounding box center [333, 200] width 316 height 24
drag, startPoint x: 489, startPoint y: 199, endPoint x: 426, endPoint y: 194, distance: 63.0
click at [426, 194] on div "This is a friendly reminder. Your meeting with brand_name‌‌‌‌ {{brand_name}} fo…" at bounding box center [333, 200] width 316 height 24
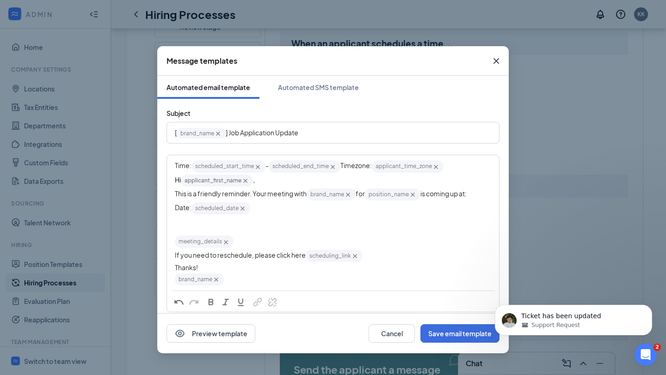
click at [268, 195] on span "This is a friendly reminder. Your meeting with" at bounding box center [241, 194] width 132 height 8
click at [226, 246] on icon "Cross" at bounding box center [226, 243] width 8 height 8
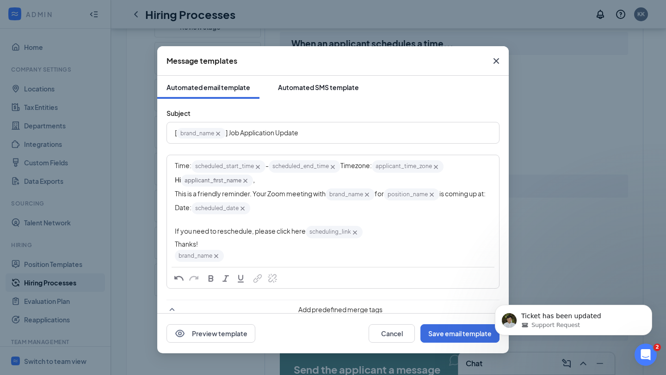
click at [338, 90] on div "Automated SMS template" at bounding box center [318, 87] width 81 height 9
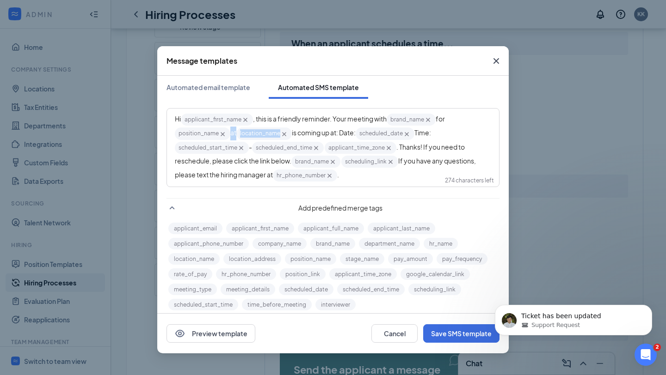
drag, startPoint x: 294, startPoint y: 135, endPoint x: 229, endPoint y: 131, distance: 64.4
click at [229, 131] on div "Hi applicant_first_name‌‌‌‌ {{applicant_first_name}} , this is a friendly remin…" at bounding box center [333, 148] width 316 height 70
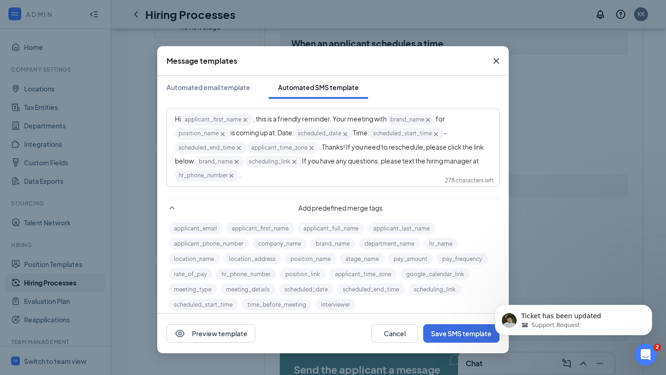
click at [349, 118] on span ", this is a friendly reminder. Your meeting with" at bounding box center [320, 119] width 134 height 8
click at [348, 120] on span ", this is a friendly reminder. Your Zoom meeting with" at bounding box center [329, 119] width 153 height 8
click at [400, 166] on div "Hi applicant_first_name‌‌‌‌ {{applicant_first_name}} , this is a friendly remin…" at bounding box center [333, 148] width 316 height 70
click at [381, 178] on div "Hi applicant_first_name‌‌‌‌ {{applicant_first_name}} , this is a friendly remin…" at bounding box center [333, 148] width 316 height 70
click at [482, 326] on button "Save SMS template" at bounding box center [461, 334] width 76 height 18
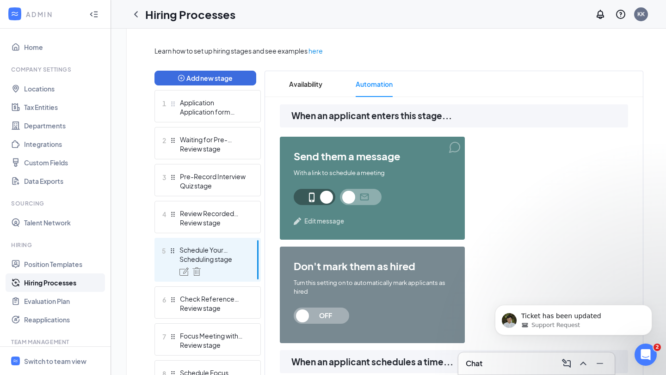
scroll to position [0, 0]
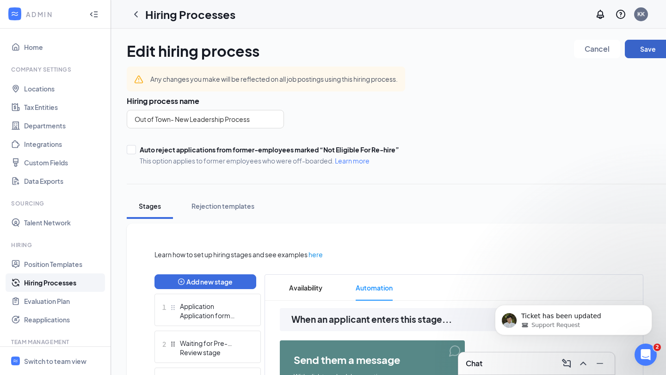
click at [636, 51] on button "Save" at bounding box center [648, 49] width 46 height 18
click at [645, 52] on button "Save" at bounding box center [648, 49] width 46 height 18
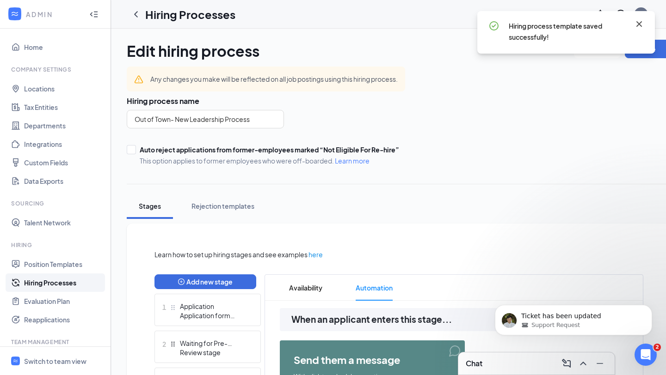
click at [640, 21] on icon "Cross" at bounding box center [638, 23] width 11 height 11
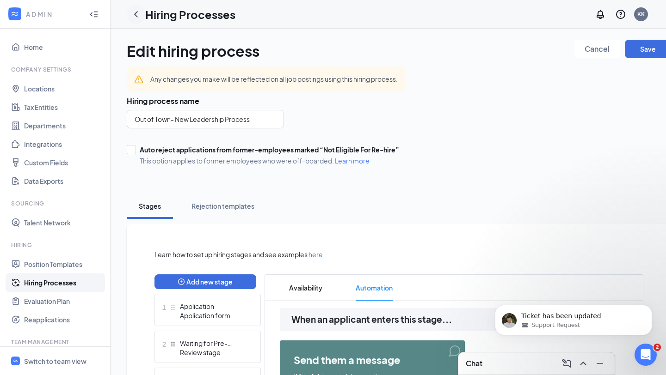
click at [139, 11] on icon "ChevronLeft" at bounding box center [135, 14] width 11 height 11
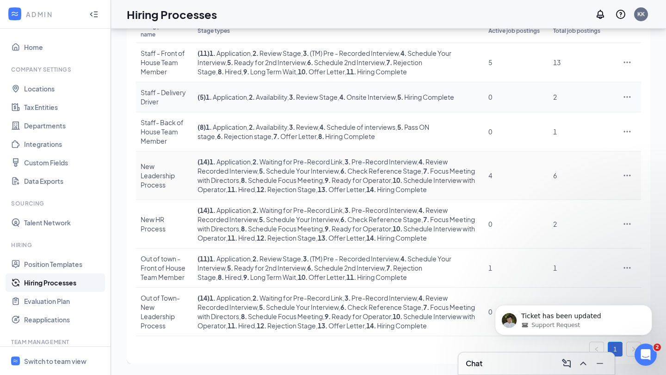
scroll to position [136, 0]
click at [650, 307] on icon "Dismiss notification" at bounding box center [648, 307] width 3 height 3
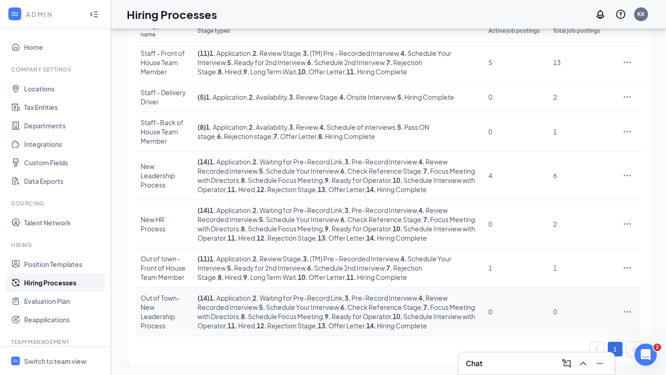
click at [626, 302] on td at bounding box center [627, 312] width 28 height 49
click at [626, 311] on icon "Ellipses" at bounding box center [627, 311] width 7 height 1
click at [480, 235] on td "( 14 ) 1 . Application , 2 . Waiting for Pre-Record Link , 3 . Pre-Record Inter…" at bounding box center [338, 224] width 291 height 49
click at [58, 326] on div "Switch to team view" at bounding box center [55, 361] width 62 height 9
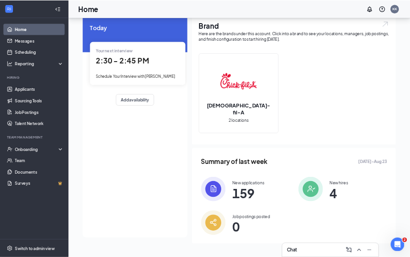
scroll to position [2996, 0]
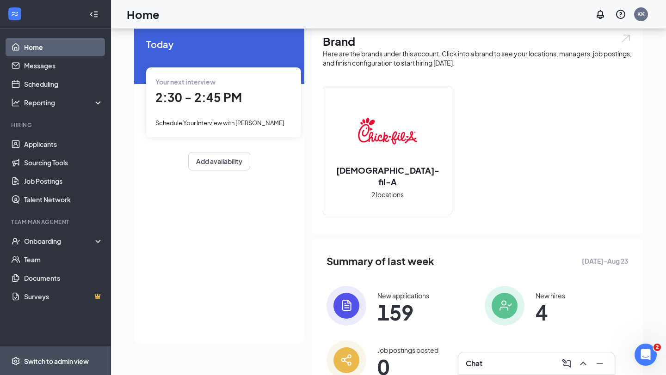
click at [61, 326] on div "Switch to admin view" at bounding box center [56, 361] width 65 height 9
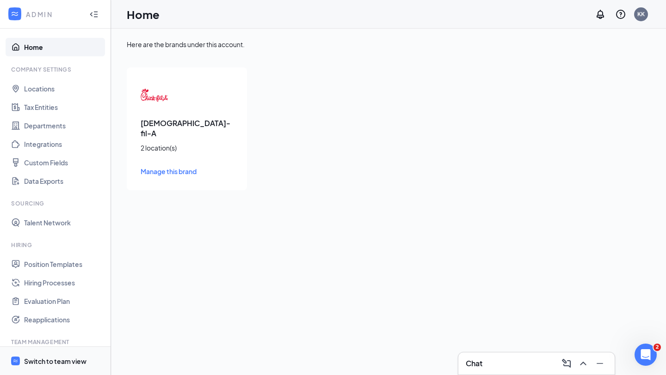
click at [37, 262] on link "Position Templates" at bounding box center [63, 264] width 79 height 18
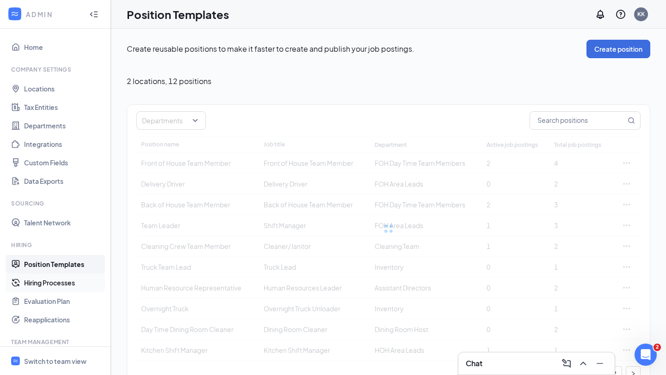
drag, startPoint x: 61, startPoint y: 360, endPoint x: 44, endPoint y: 284, distance: 77.3
click at [44, 284] on link "Hiring Processes" at bounding box center [63, 283] width 79 height 18
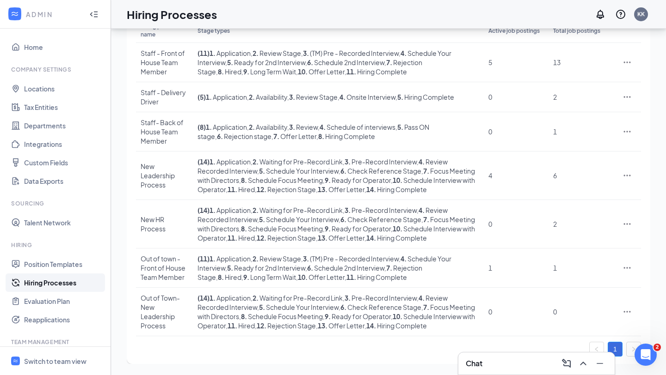
scroll to position [136, 0]
drag, startPoint x: 44, startPoint y: 284, endPoint x: 627, endPoint y: 258, distance: 584.1
click at [627, 264] on icon "Ellipses" at bounding box center [626, 268] width 9 height 9
click at [571, 292] on span "Edit" at bounding box center [585, 297] width 80 height 10
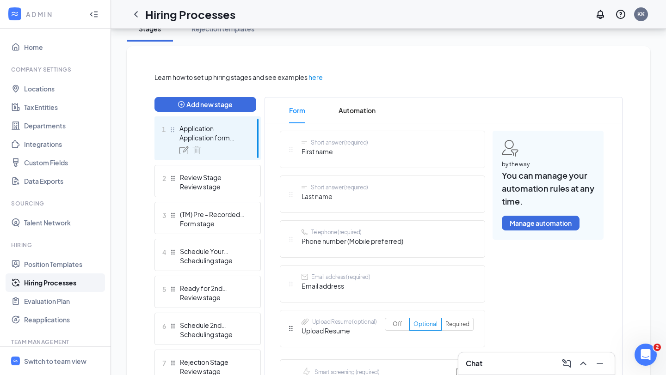
scroll to position [225, 0]
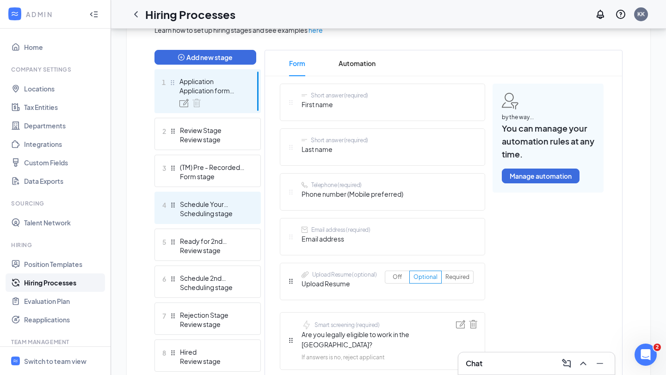
drag, startPoint x: 627, startPoint y: 258, endPoint x: 186, endPoint y: 197, distance: 445.7
click at [186, 197] on div "4 Schedule Your Interview Scheduling stage" at bounding box center [207, 208] width 106 height 32
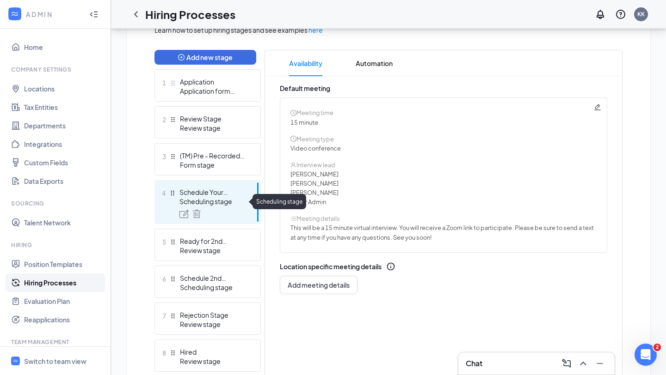
click at [377, 61] on span "Automation" at bounding box center [374, 63] width 37 height 26
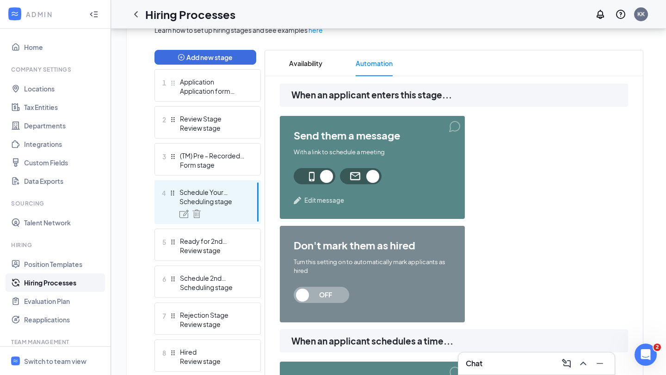
click at [330, 199] on span "Edit message" at bounding box center [324, 200] width 40 height 9
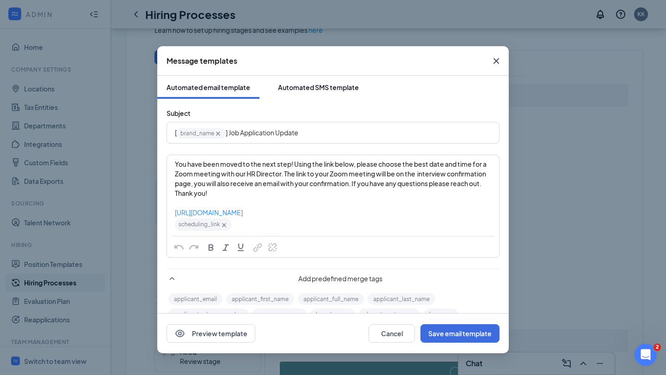
drag, startPoint x: 186, startPoint y: 197, endPoint x: 324, endPoint y: 88, distance: 176.4
click at [324, 88] on div "Automated SMS template" at bounding box center [318, 87] width 81 height 9
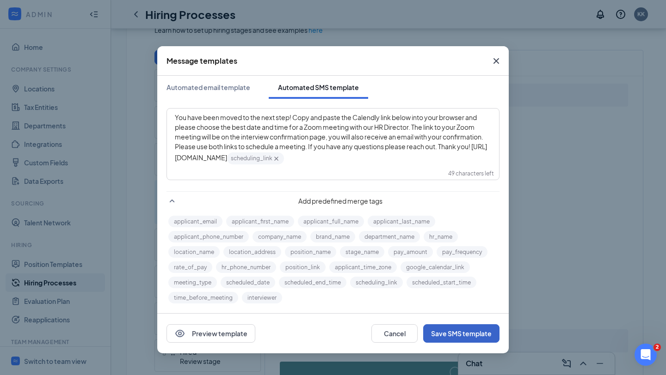
click at [450, 326] on button "Save SMS template" at bounding box center [461, 334] width 76 height 18
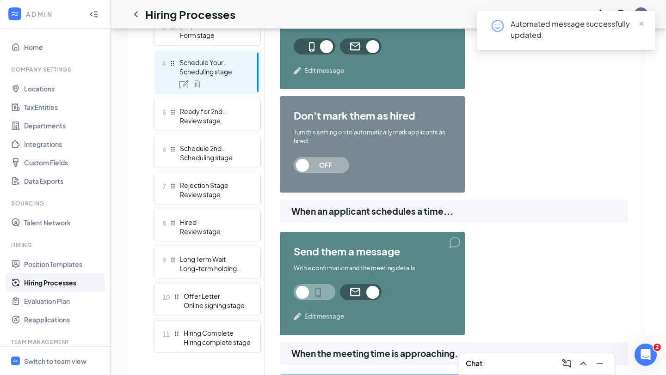
scroll to position [370, 0]
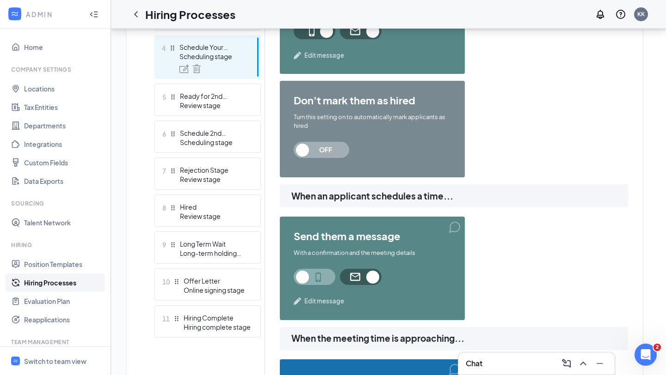
drag, startPoint x: 324, startPoint y: 88, endPoint x: 300, endPoint y: 275, distance: 188.3
click at [300, 275] on span at bounding box center [315, 277] width 42 height 16
click at [317, 302] on span "Edit message" at bounding box center [324, 301] width 40 height 9
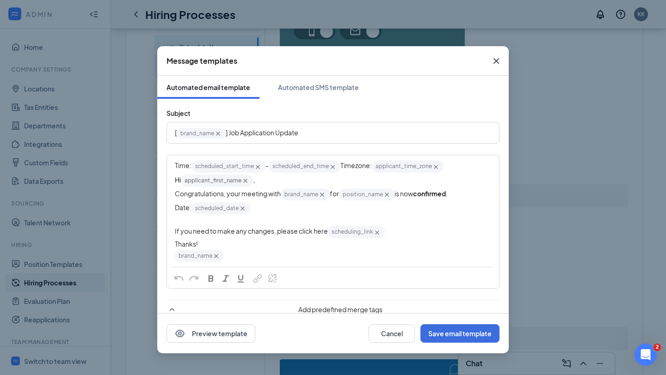
drag, startPoint x: 300, startPoint y: 275, endPoint x: 316, endPoint y: 73, distance: 202.7
click at [316, 73] on div "Message templates" at bounding box center [332, 61] width 351 height 30
drag, startPoint x: 316, startPoint y: 73, endPoint x: 313, endPoint y: 86, distance: 13.8
click at [313, 86] on div "Automated SMS template" at bounding box center [318, 87] width 81 height 9
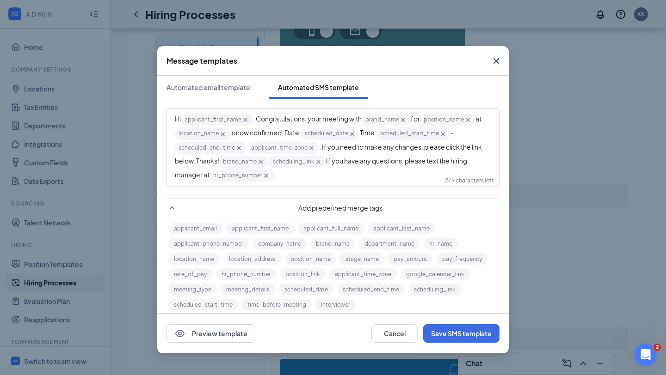
click at [324, 119] on span ". Congratulations, your meeting with" at bounding box center [307, 119] width 109 height 8
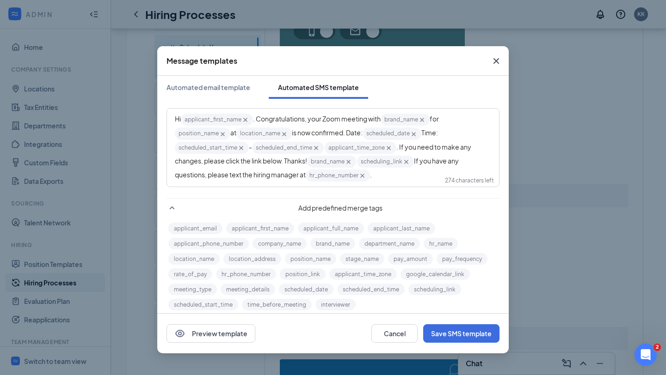
drag, startPoint x: 313, startPoint y: 86, endPoint x: 293, endPoint y: 136, distance: 54.3
click at [293, 136] on span "is now confirmed. Date:" at bounding box center [327, 133] width 71 height 8
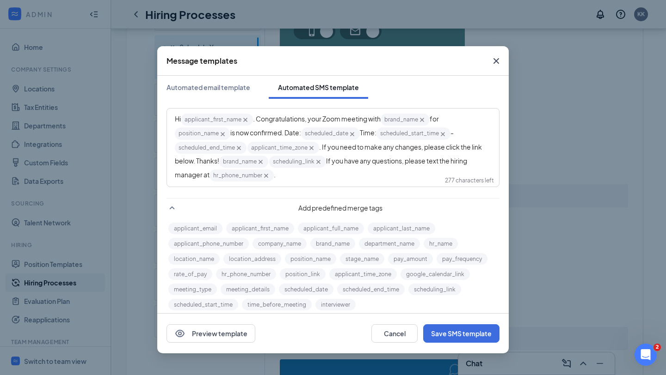
drag, startPoint x: 293, startPoint y: 136, endPoint x: 269, endPoint y: 161, distance: 34.3
click at [268, 161] on span "brand_name‌‌‌‌ {{brand_name}}" at bounding box center [243, 162] width 49 height 12
click at [267, 175] on div "Hi applicant_first_name‌‌‌‌ {{applicant_first_name}} . Congratulations, your Zo…" at bounding box center [333, 148] width 316 height 70
click at [461, 326] on button "Save SMS template" at bounding box center [461, 334] width 76 height 18
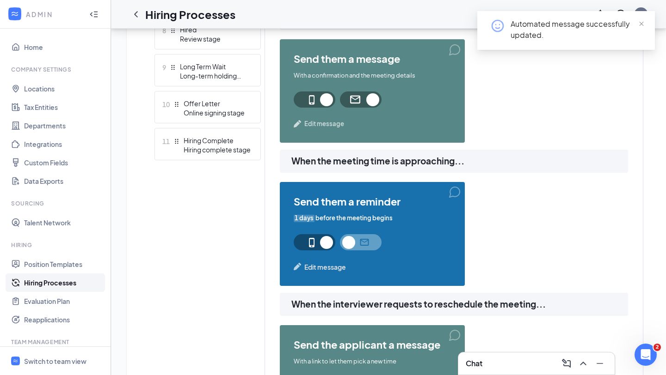
scroll to position [551, 0]
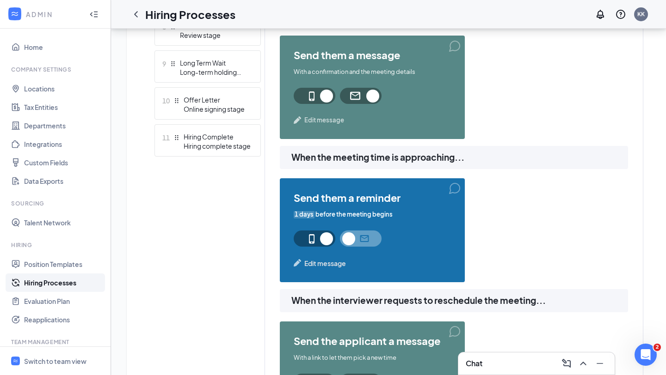
drag, startPoint x: 269, startPoint y: 161, endPoint x: 329, endPoint y: 264, distance: 119.3
click at [329, 264] on span "Edit message" at bounding box center [325, 263] width 42 height 10
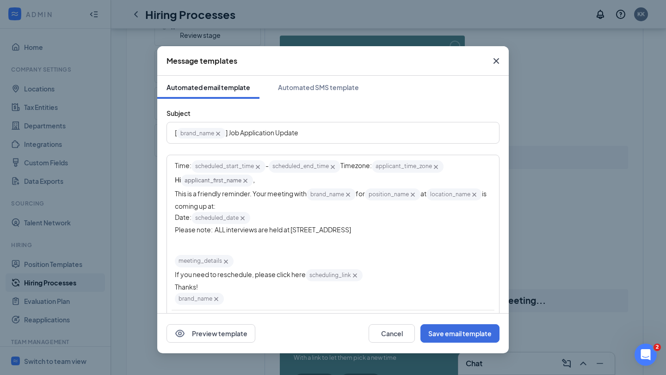
drag, startPoint x: 329, startPoint y: 264, endPoint x: 160, endPoint y: 231, distance: 171.6
click at [160, 231] on div "Subject [ brand_name‌‌‌‌ {{brand_name}} ] Job Application Update Time: schedule…" at bounding box center [332, 278] width 351 height 358
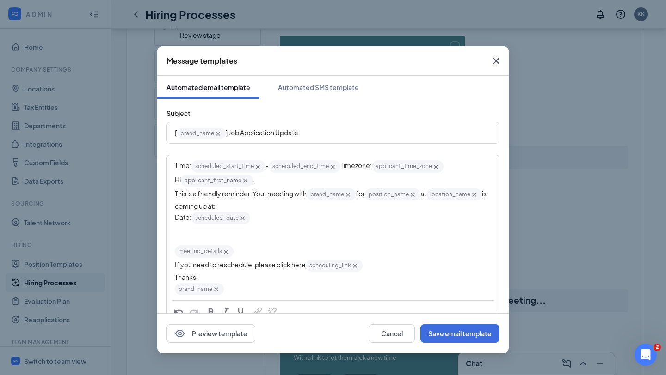
click at [267, 196] on span "This is a friendly reminder. Your meeting with" at bounding box center [241, 194] width 132 height 8
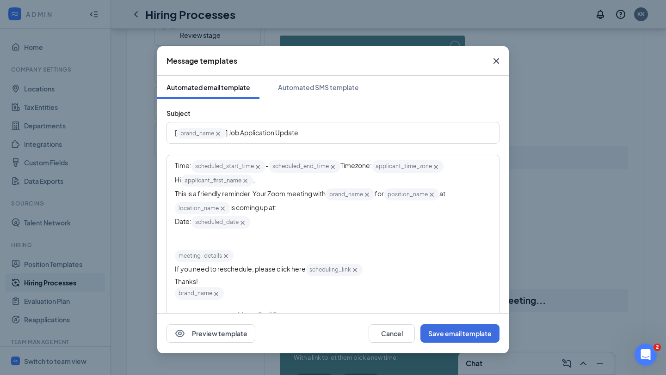
click at [224, 209] on icon "Cross" at bounding box center [223, 209] width 8 height 8
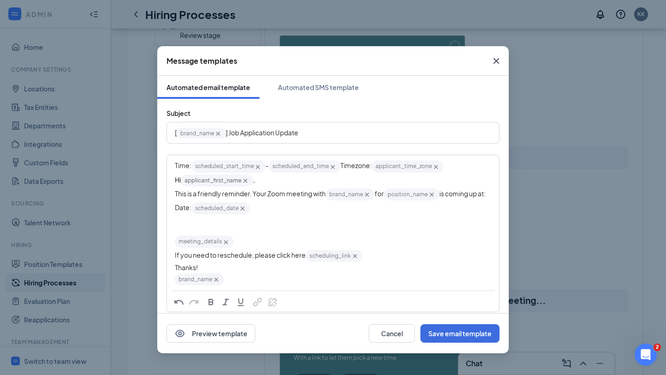
drag, startPoint x: 160, startPoint y: 231, endPoint x: 324, endPoint y: 222, distance: 163.9
click at [324, 215] on div "Date: scheduled_date‌‌‌‌ {{scheduled_date}}" at bounding box center [333, 209] width 316 height 14
click at [225, 246] on icon "Cross" at bounding box center [226, 243] width 8 height 8
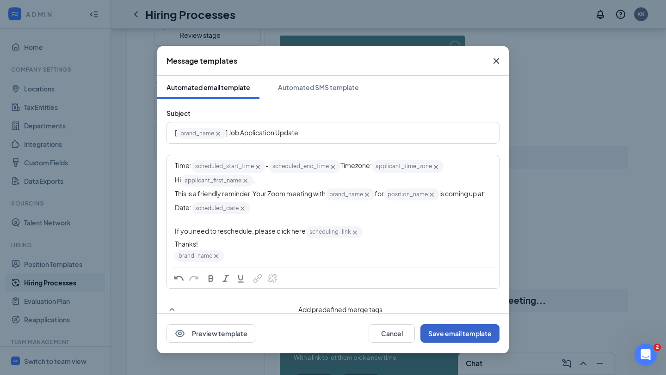
click at [442, 326] on button "Save email template" at bounding box center [459, 334] width 79 height 18
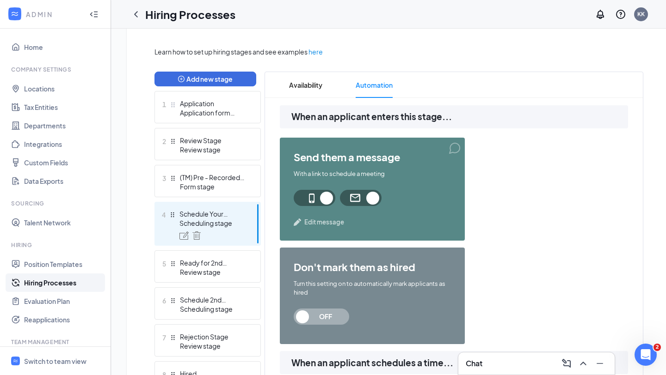
scroll to position [0, 0]
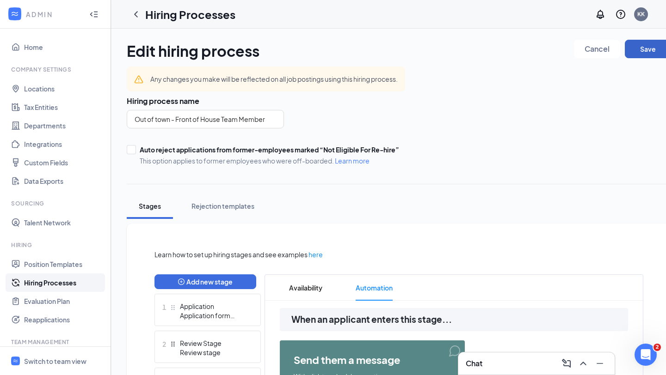
click at [646, 46] on button "Save" at bounding box center [648, 49] width 46 height 18
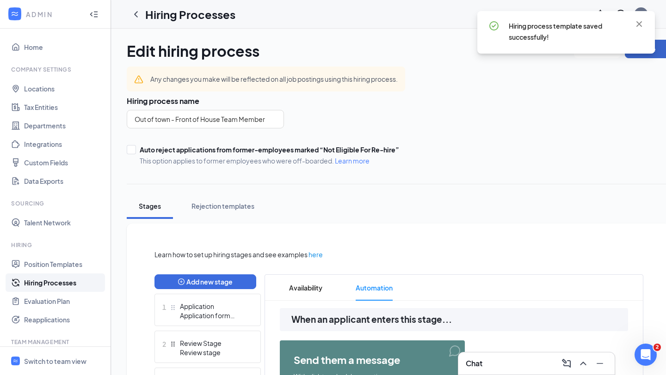
click at [657, 55] on button "Save" at bounding box center [648, 49] width 46 height 18
click at [646, 77] on div "Hiring process template saved successfully!" at bounding box center [566, 82] width 178 height 43
drag, startPoint x: 324, startPoint y: 222, endPoint x: 137, endPoint y: 9, distance: 283.7
click at [137, 9] on icon "ChevronLeft" at bounding box center [135, 14] width 11 height 11
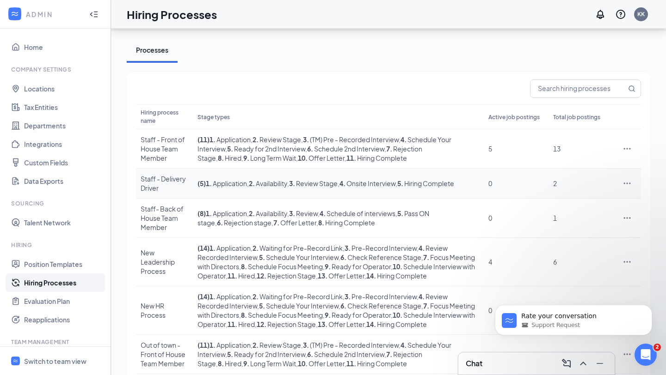
scroll to position [32, 0]
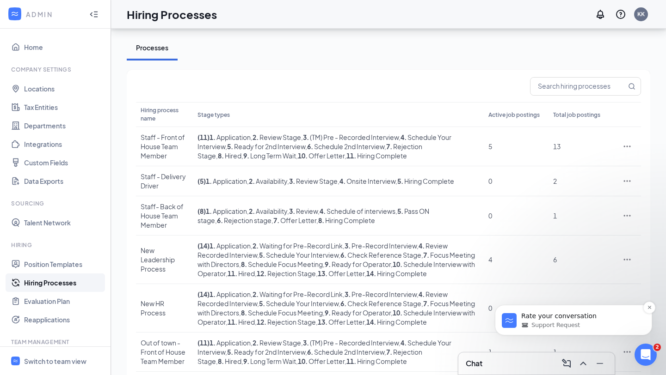
click at [598, 326] on div "Support Request" at bounding box center [580, 325] width 119 height 8
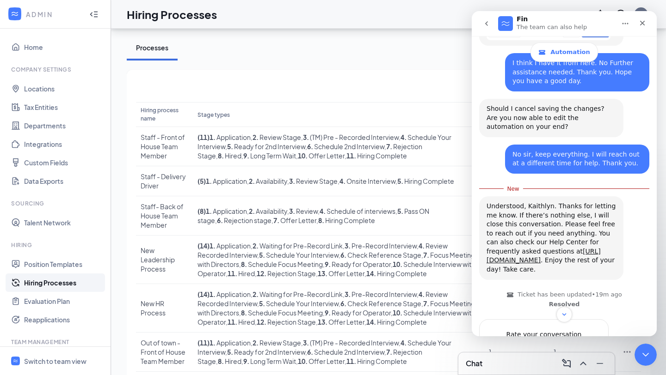
scroll to position [3040, 0]
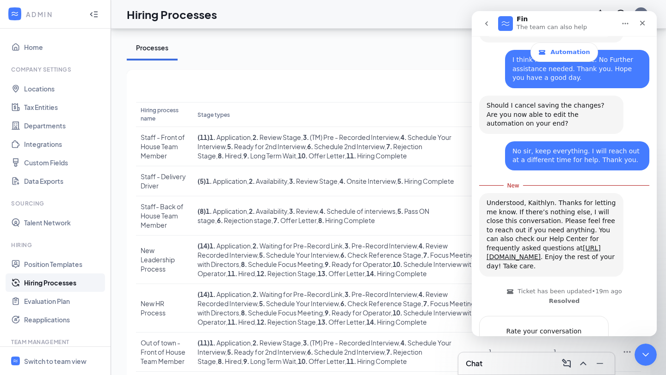
click at [527, 326] on span "Bad" at bounding box center [522, 350] width 17 height 17
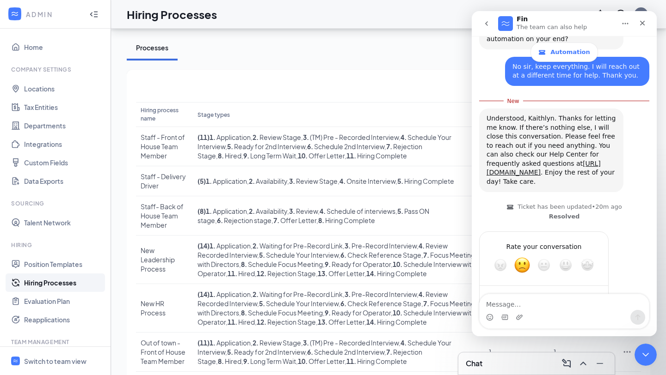
scroll to position [3133, 0]
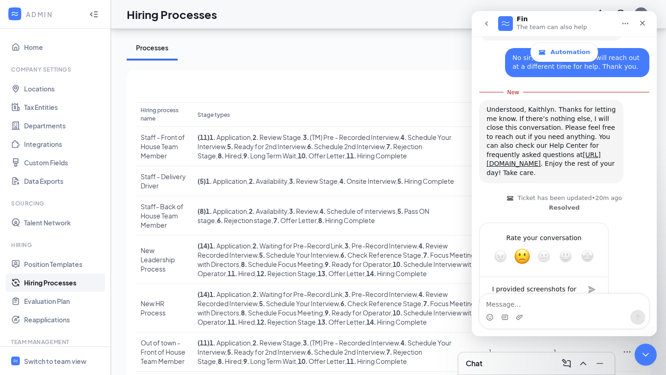
type textarea "I provided screenshots for what I needed help with and still there were questio…"
click at [592, 281] on div "Submit" at bounding box center [592, 290] width 18 height 18
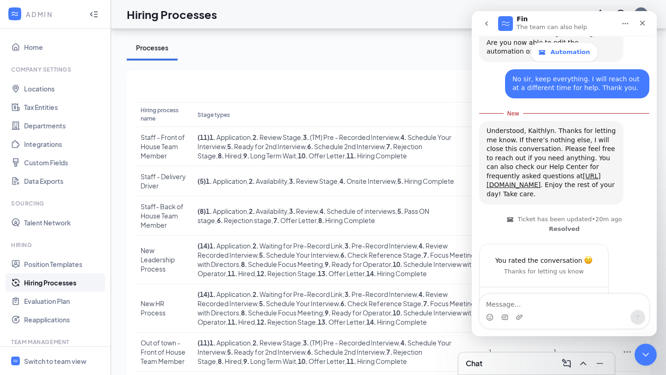
scroll to position [3112, 0]
click at [640, 326] on icon "Close Intercom Messenger" at bounding box center [643, 353] width 11 height 11
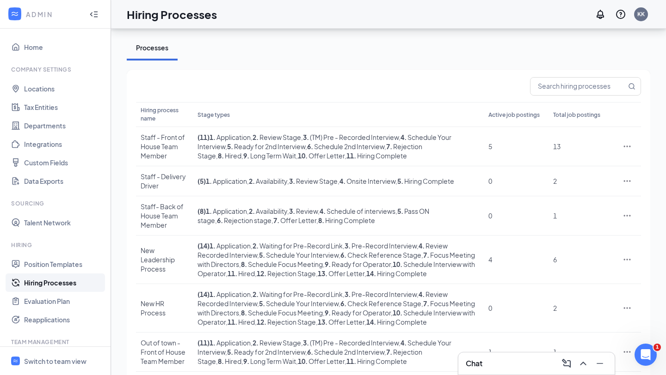
scroll to position [0, 0]
click at [62, 326] on div "Switch to team view" at bounding box center [55, 361] width 62 height 9
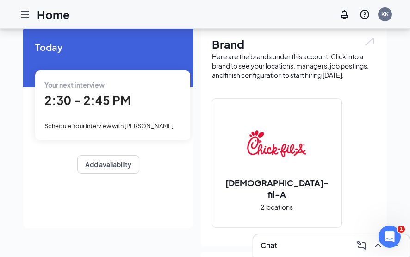
scroll to position [3229, 0]
